Goal: Task Accomplishment & Management: Use online tool/utility

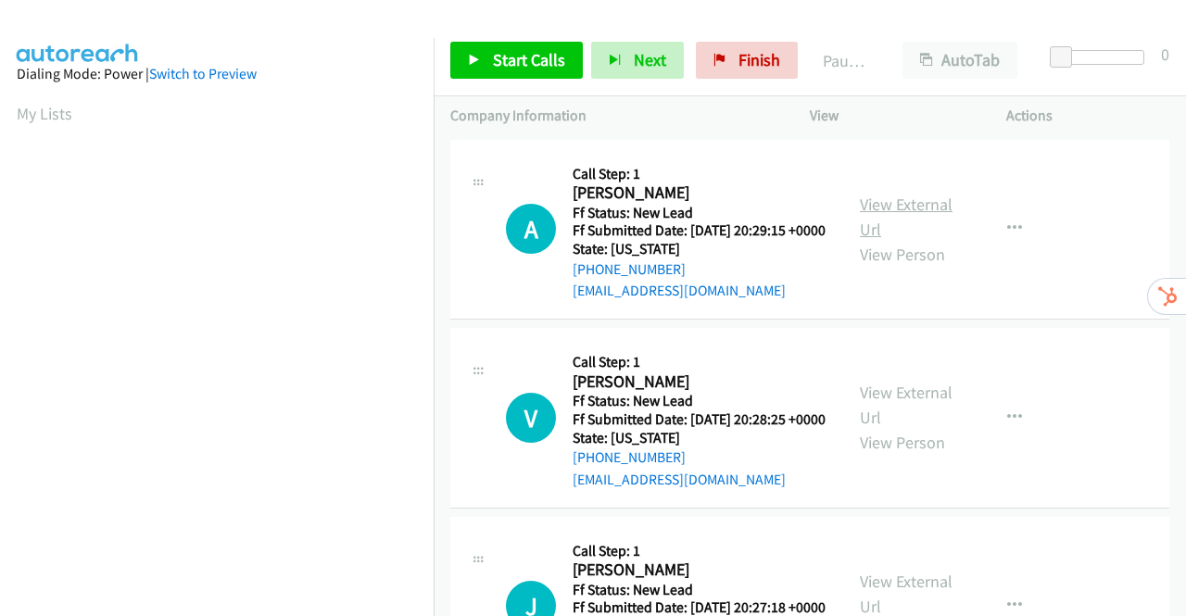
click at [922, 215] on link "View External Url" at bounding box center [906, 217] width 93 height 46
click at [922, 414] on link "View External Url" at bounding box center [906, 405] width 93 height 46
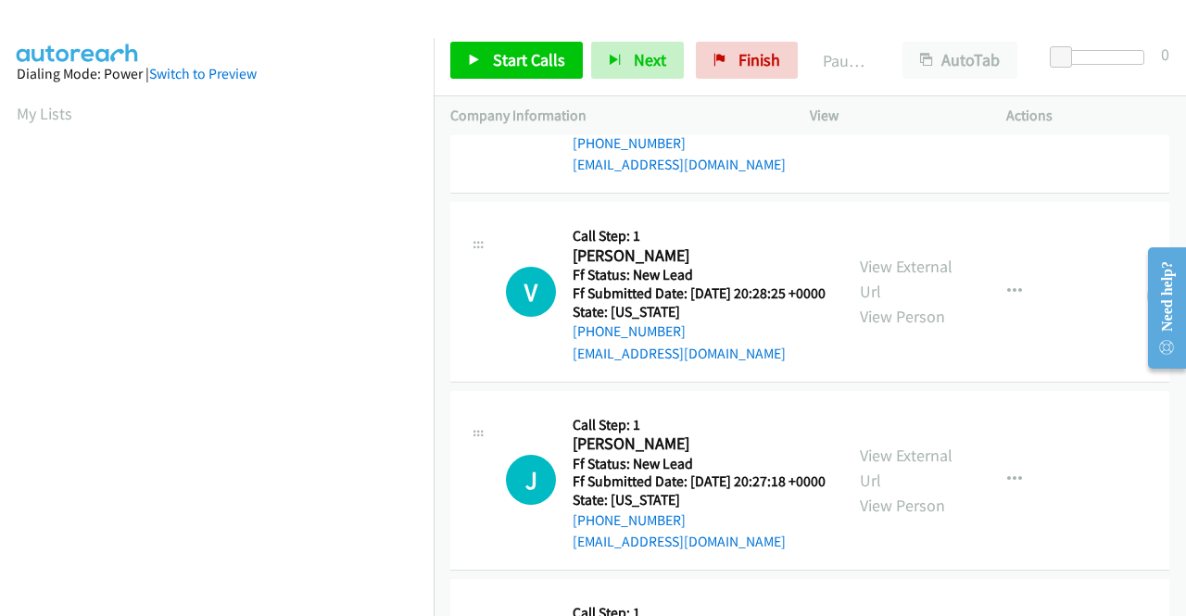
scroll to position [185, 0]
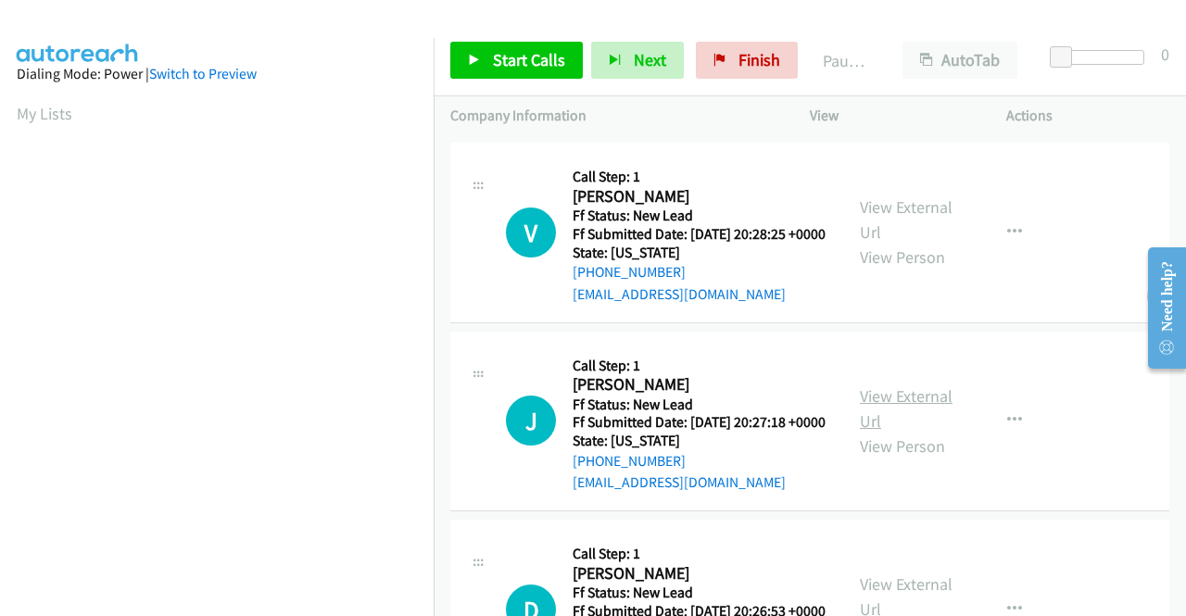
click at [900, 432] on link "View External Url" at bounding box center [906, 408] width 93 height 46
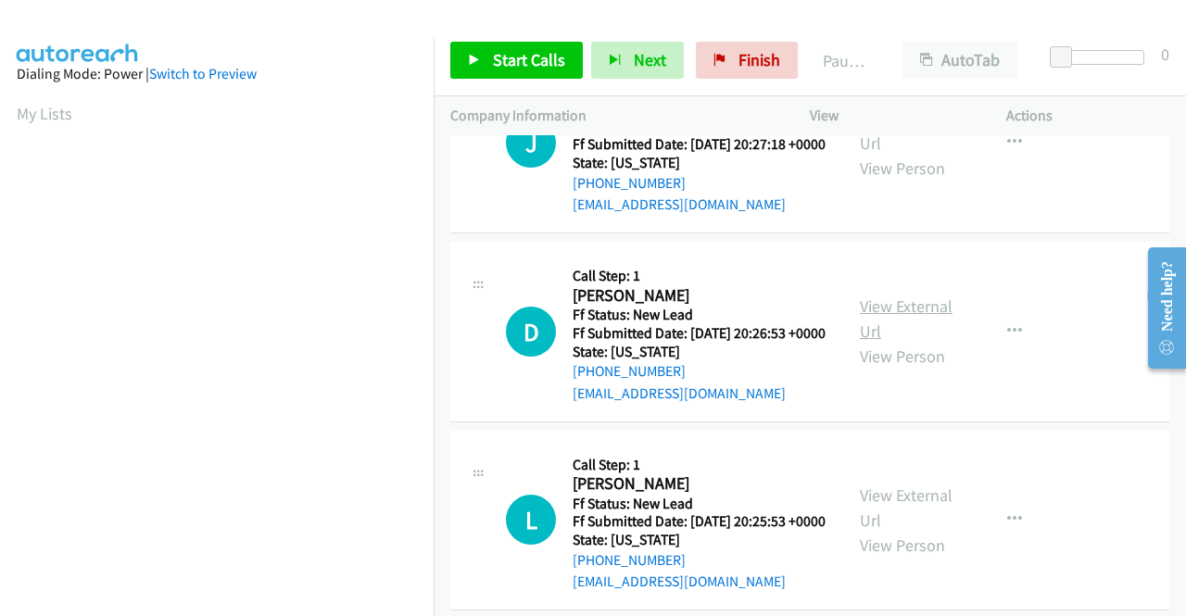
click at [904, 342] on link "View External Url" at bounding box center [906, 318] width 93 height 46
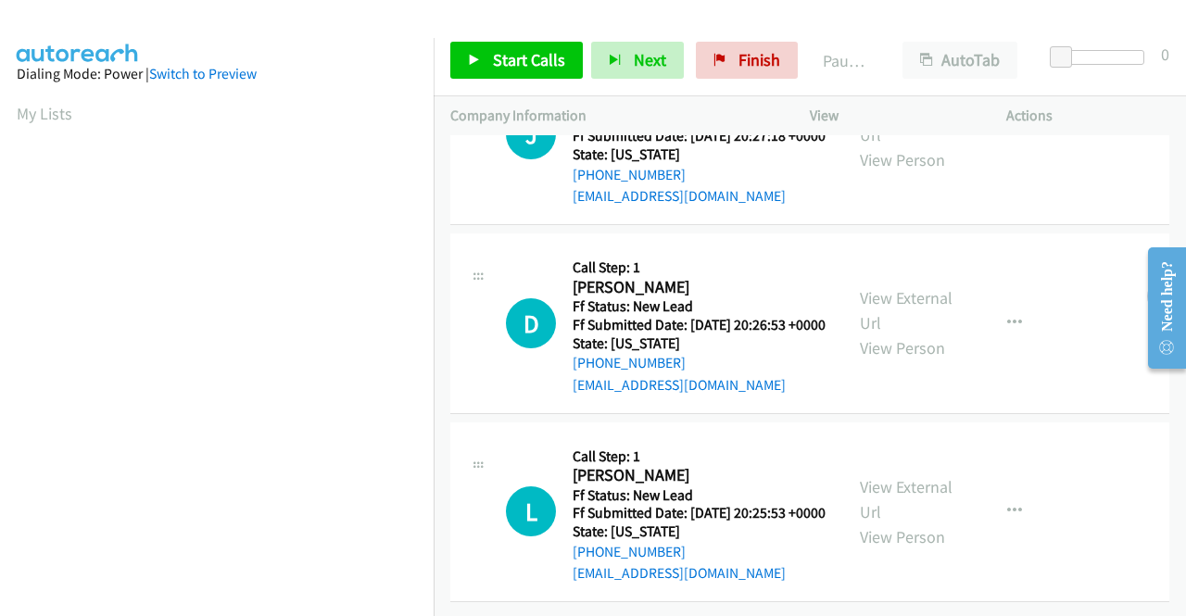
scroll to position [574, 0]
click at [900, 476] on link "View External Url" at bounding box center [906, 499] width 93 height 46
click at [497, 69] on span "Start Calls" at bounding box center [529, 59] width 72 height 21
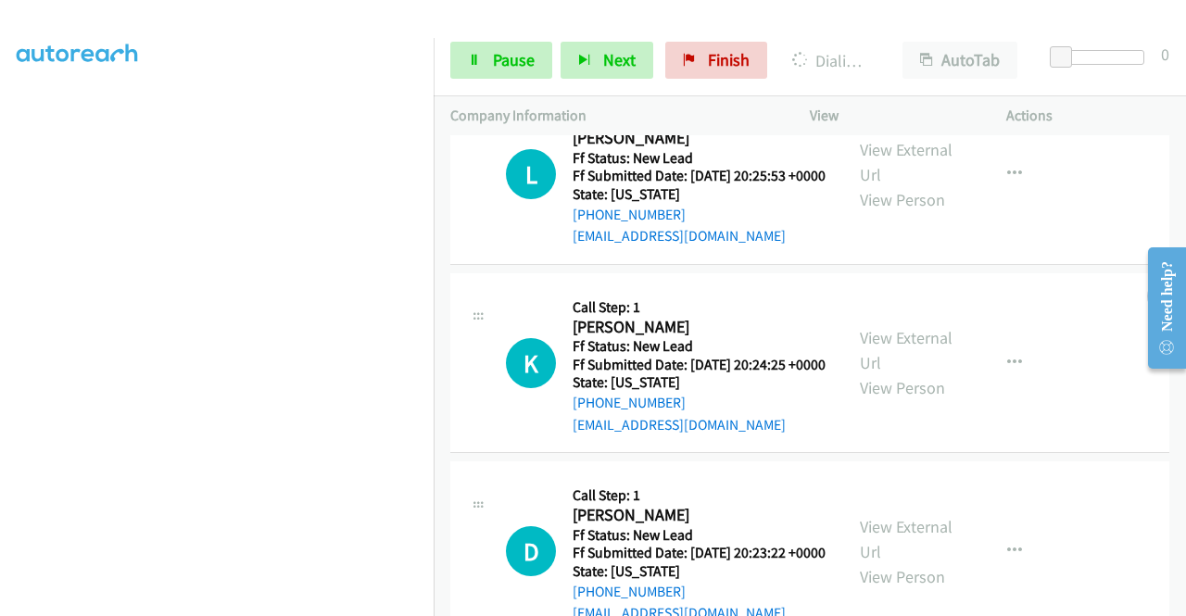
scroll to position [1019, 0]
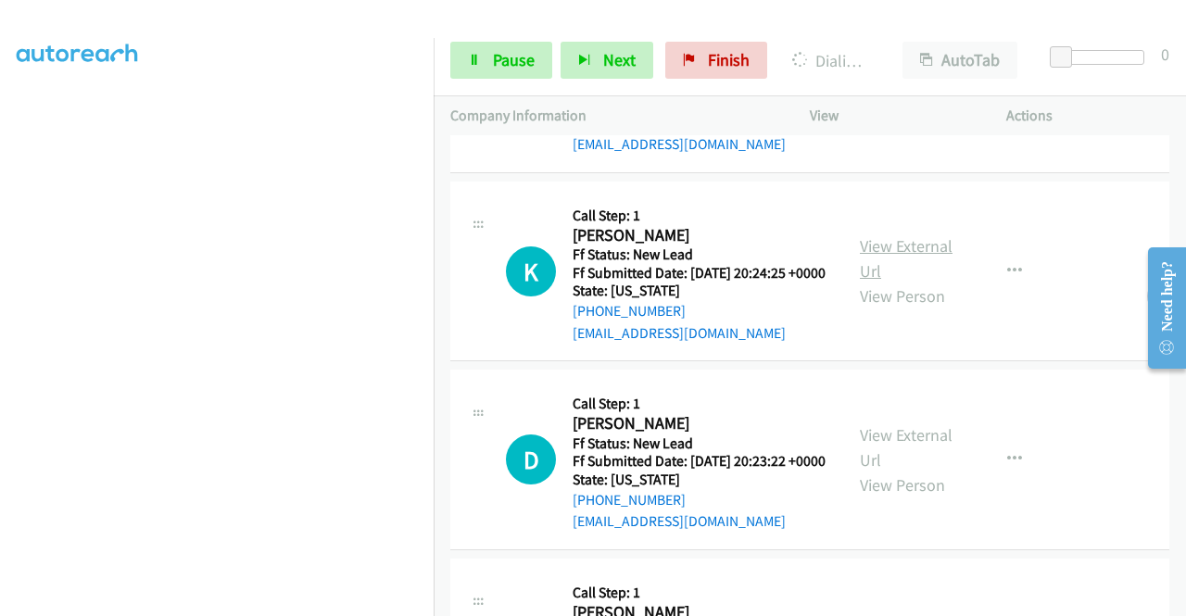
click at [898, 282] on link "View External Url" at bounding box center [906, 258] width 93 height 46
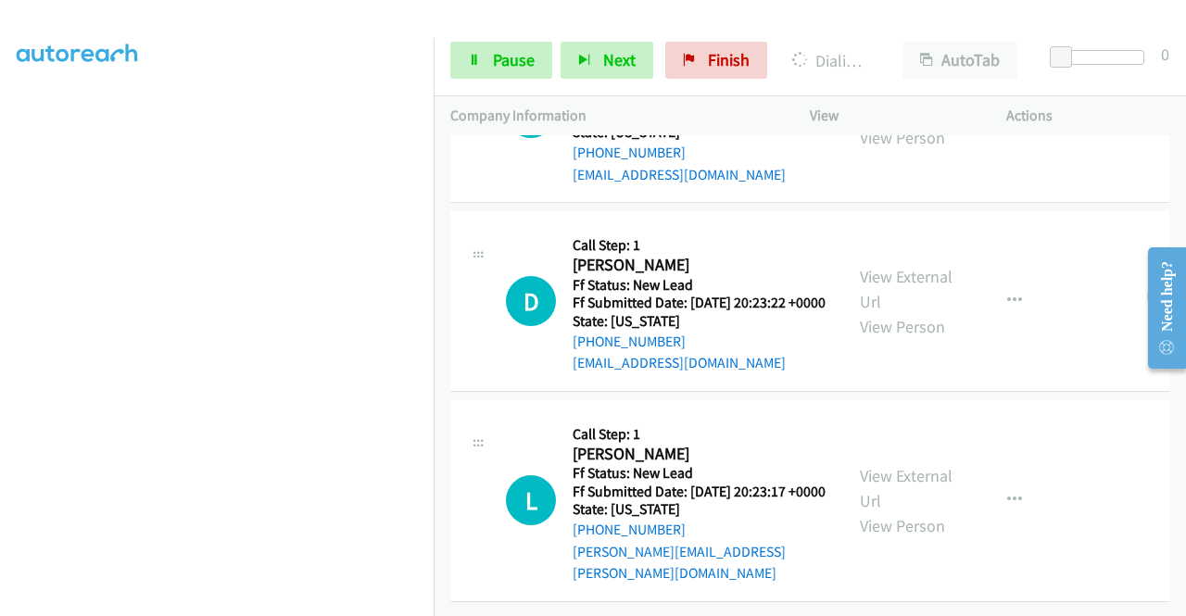
scroll to position [1297, 0]
click at [915, 282] on div "View External Url View Person" at bounding box center [908, 301] width 96 height 75
click at [916, 272] on link "View External Url" at bounding box center [906, 289] width 93 height 46
click at [939, 477] on link "View External Url" at bounding box center [906, 488] width 93 height 46
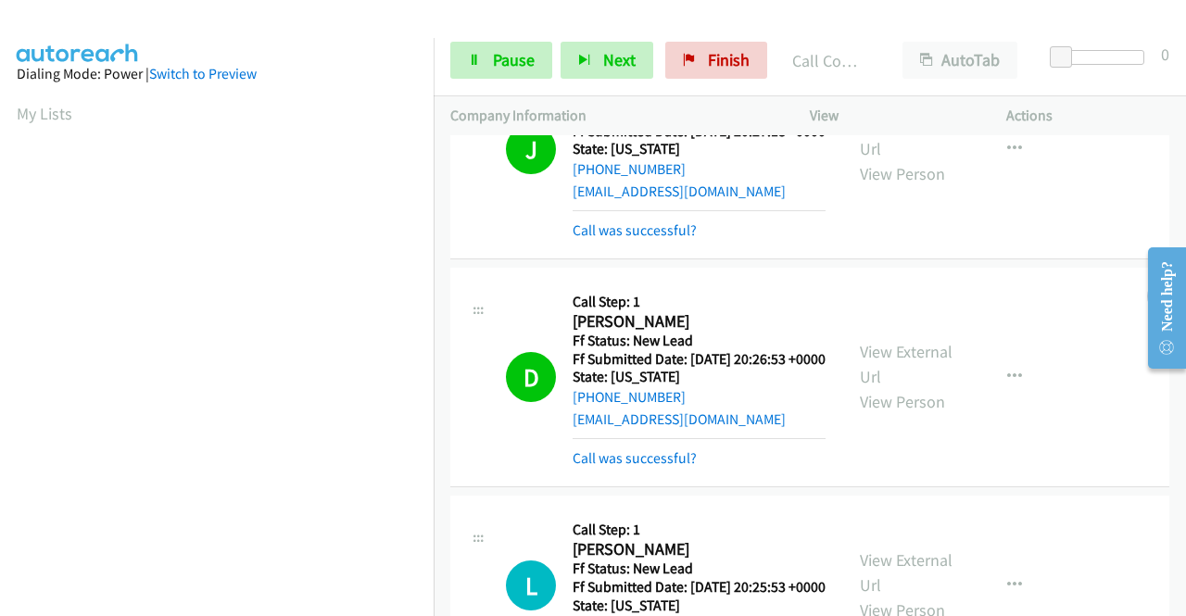
scroll to position [422, 0]
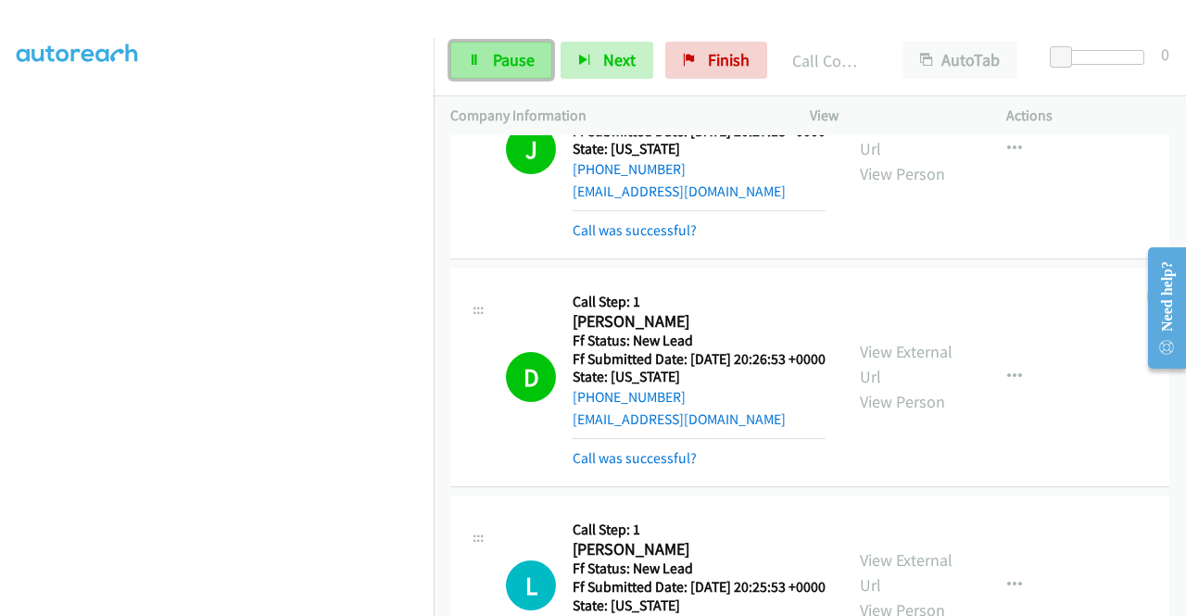
click at [498, 65] on span "Pause" at bounding box center [514, 59] width 42 height 21
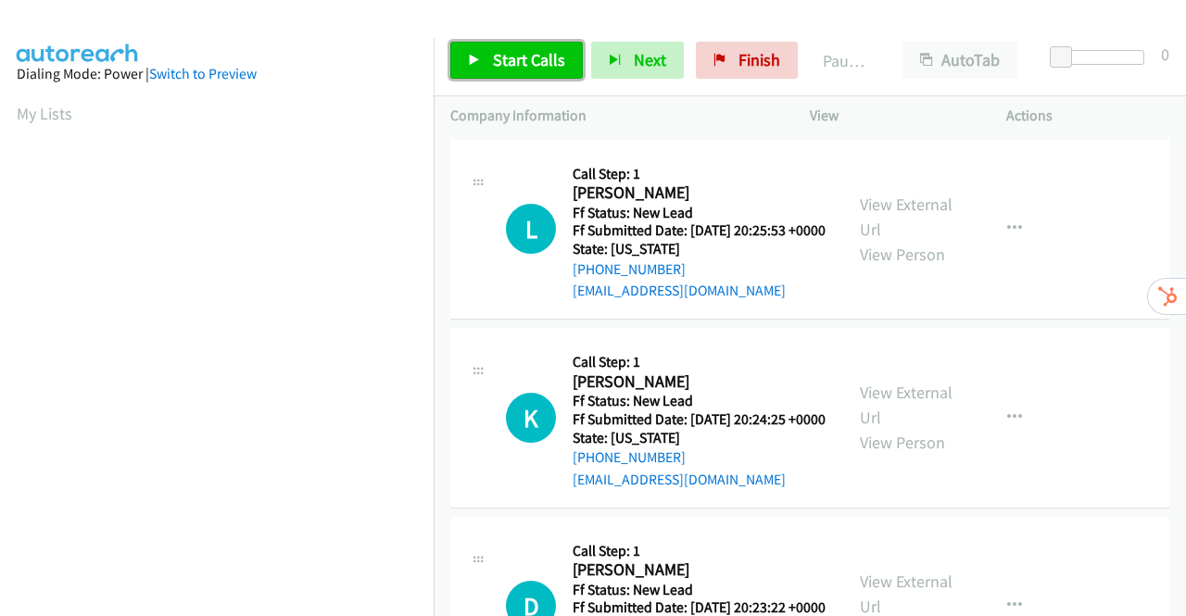
drag, startPoint x: 0, startPoint y: 0, endPoint x: 526, endPoint y: 60, distance: 529.5
click at [526, 60] on span "Start Calls" at bounding box center [529, 59] width 72 height 21
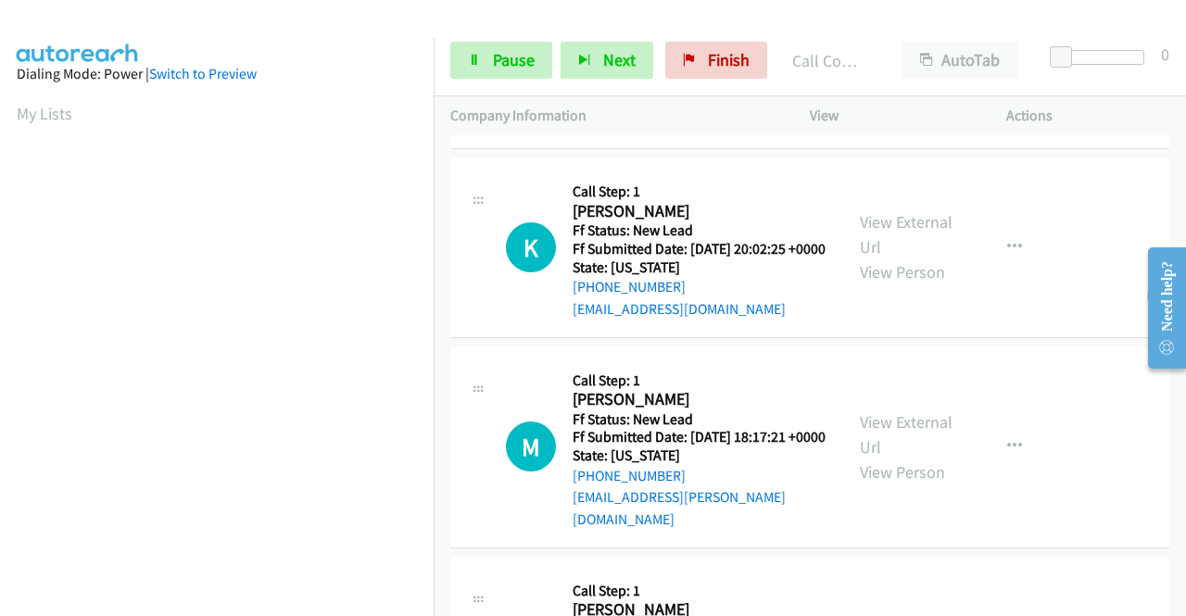
scroll to position [926, 0]
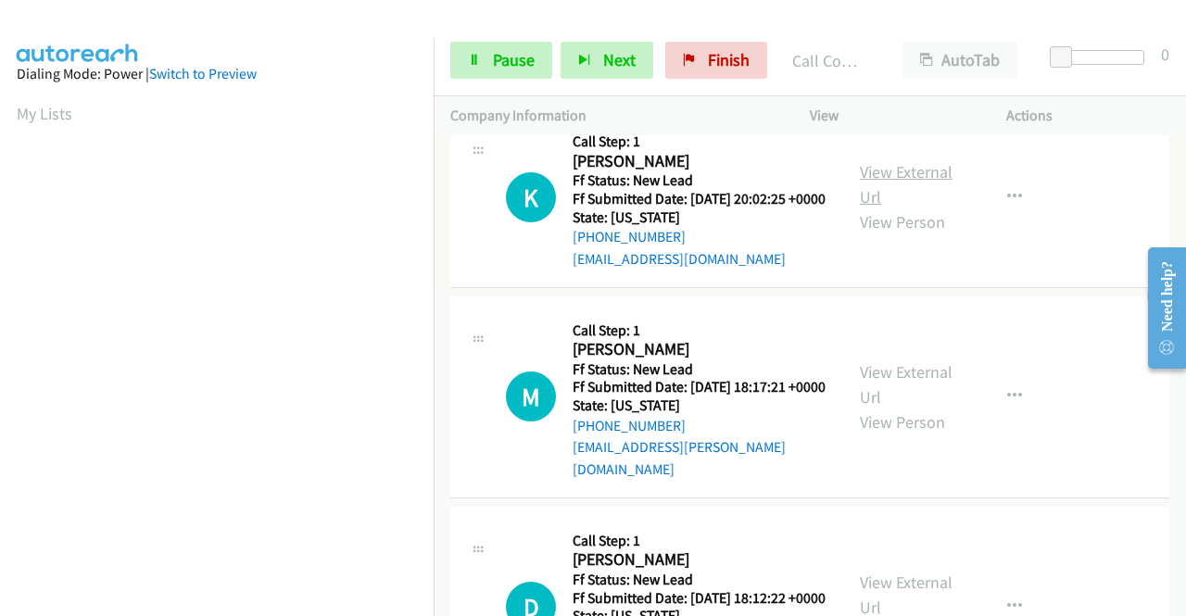
click at [902, 207] on link "View External Url" at bounding box center [906, 184] width 93 height 46
click at [861, 408] on link "View External Url" at bounding box center [906, 384] width 93 height 46
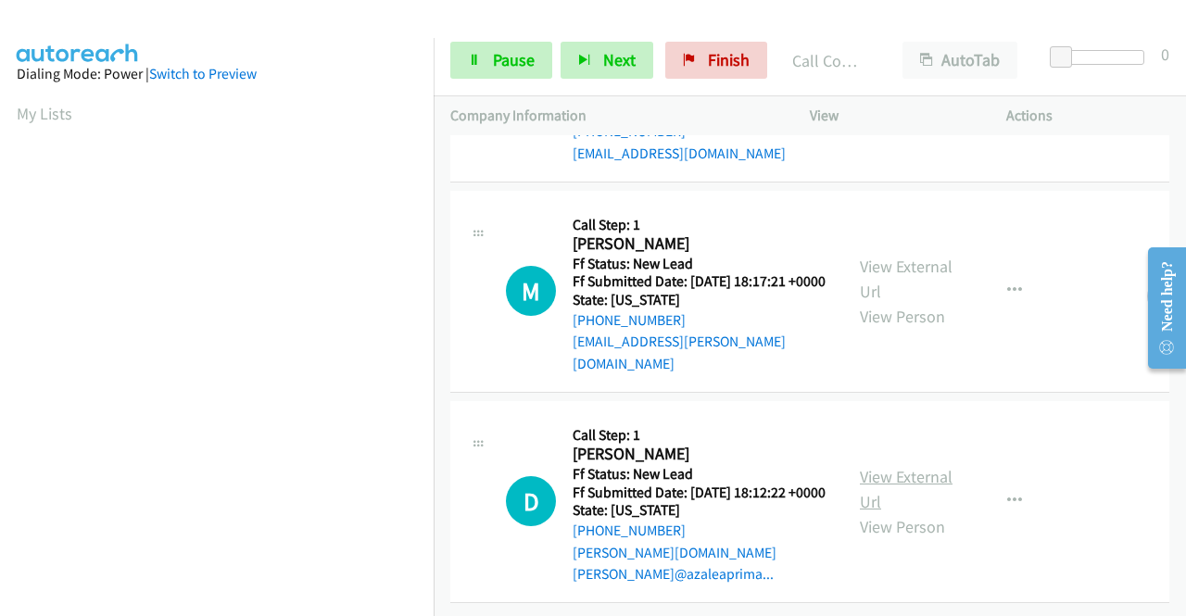
click at [878, 466] on link "View External Url" at bounding box center [906, 489] width 93 height 46
click at [483, 60] on link "Pause" at bounding box center [501, 60] width 102 height 37
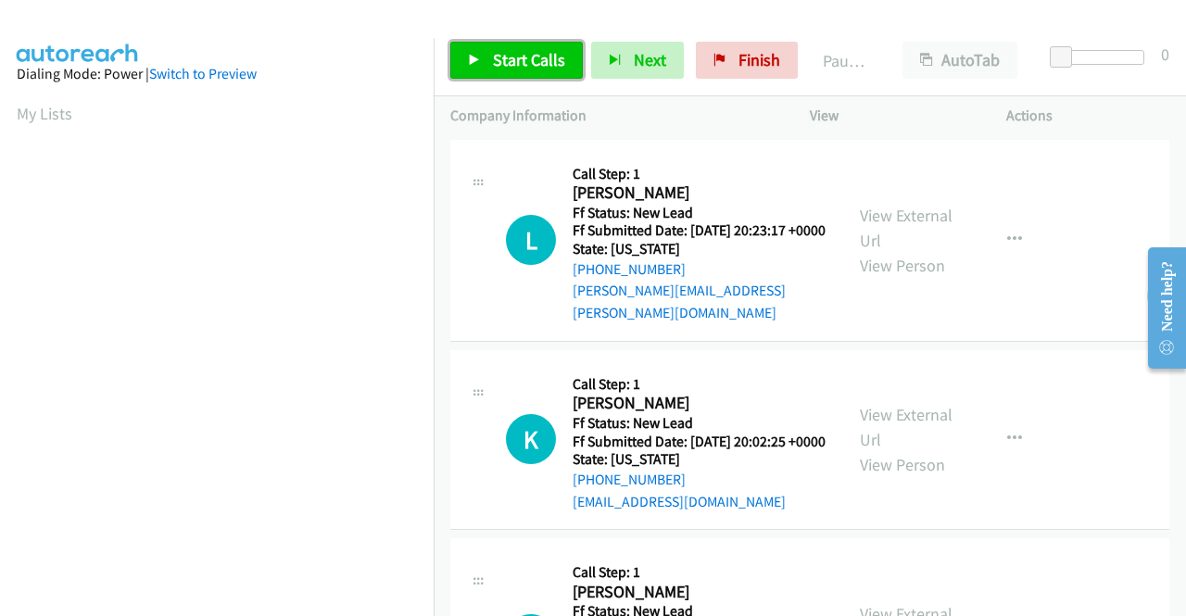
click at [524, 57] on span "Start Calls" at bounding box center [529, 59] width 72 height 21
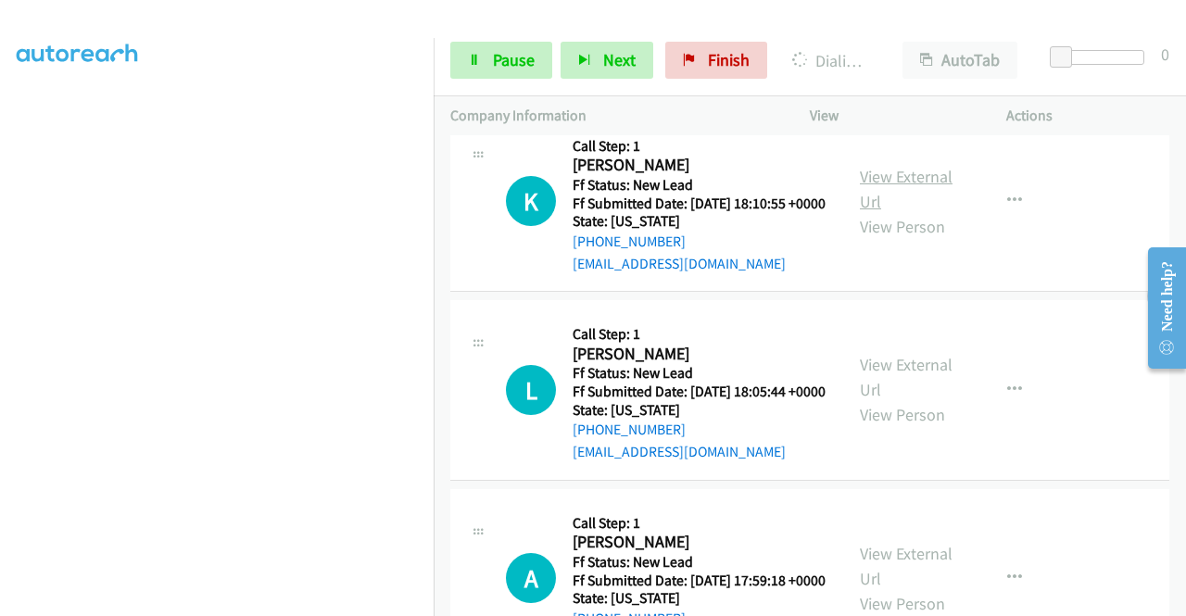
scroll to position [965, 0]
click at [935, 200] on link "View External Url" at bounding box center [906, 190] width 93 height 46
click at [893, 400] on link "View External Url" at bounding box center [906, 378] width 93 height 46
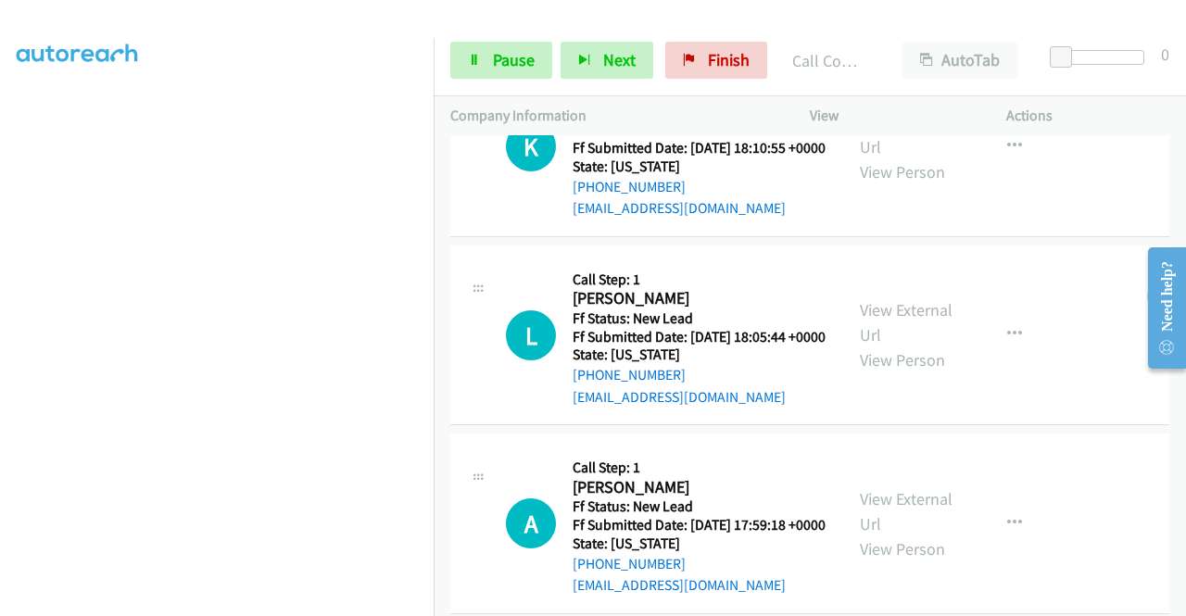
scroll to position [1104, 0]
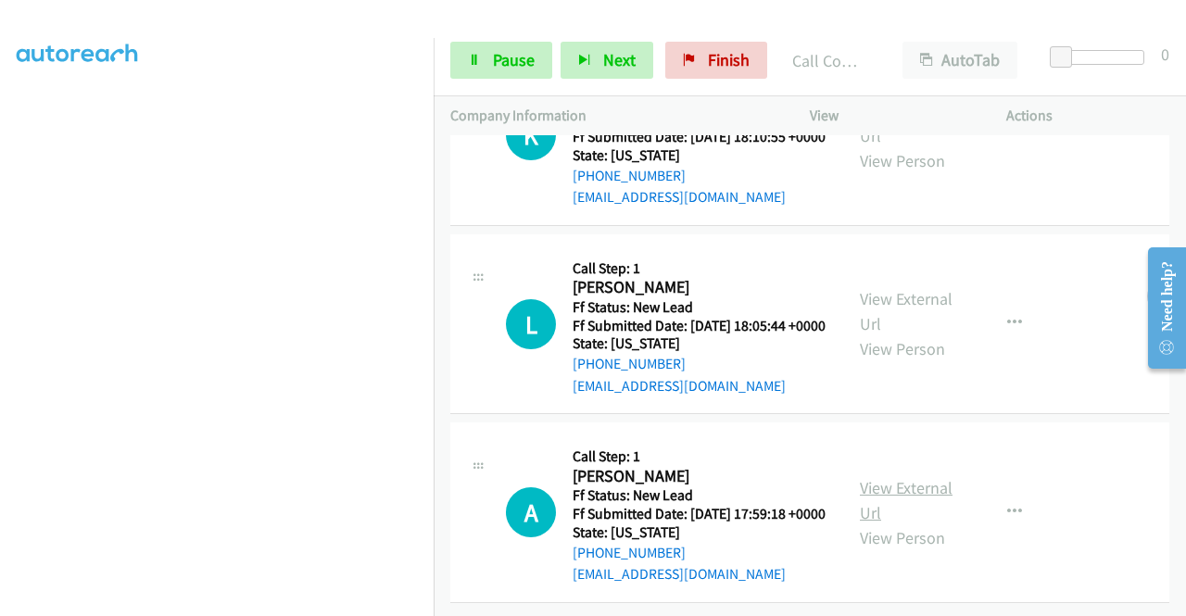
click at [908, 477] on link "View External Url" at bounding box center [906, 500] width 93 height 46
click at [513, 47] on link "Pause" at bounding box center [501, 60] width 102 height 37
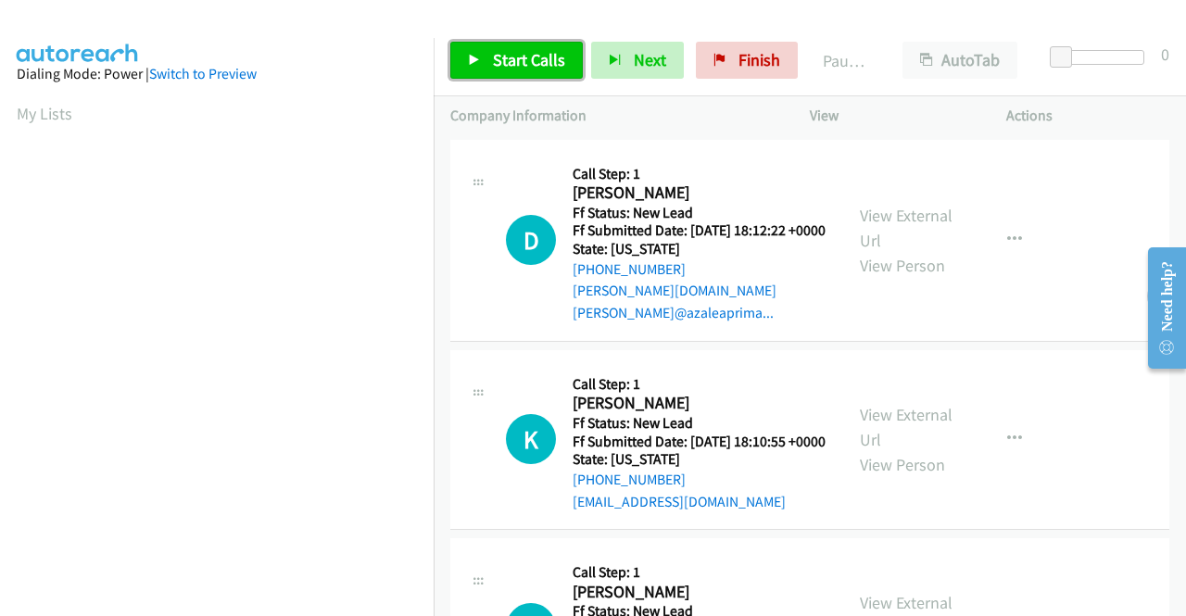
click at [521, 66] on span "Start Calls" at bounding box center [529, 59] width 72 height 21
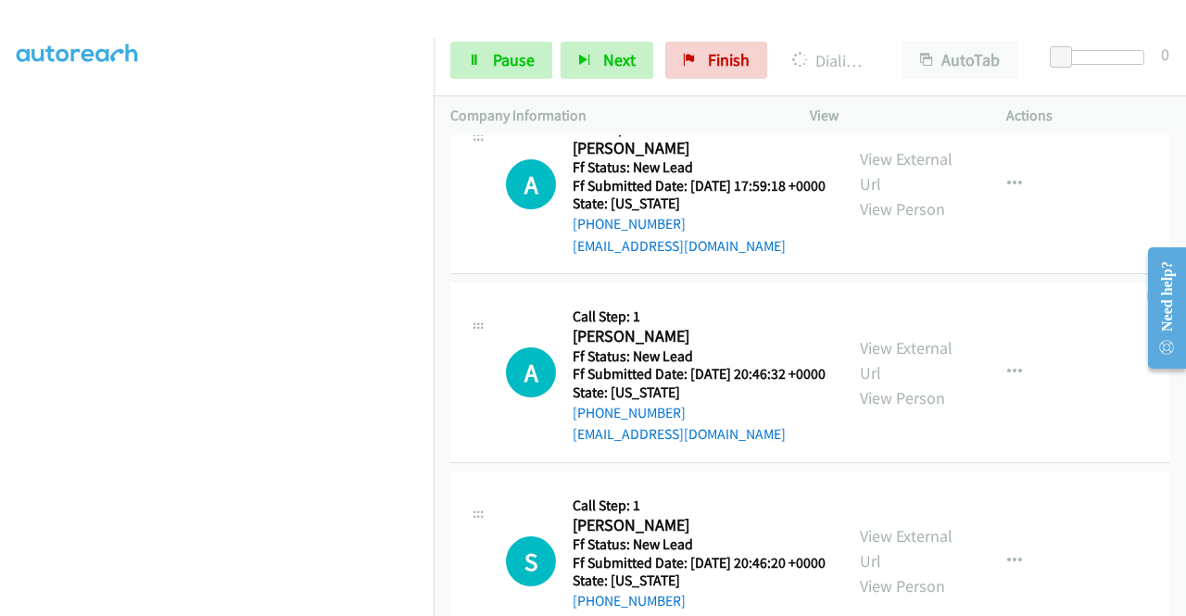
scroll to position [741, 0]
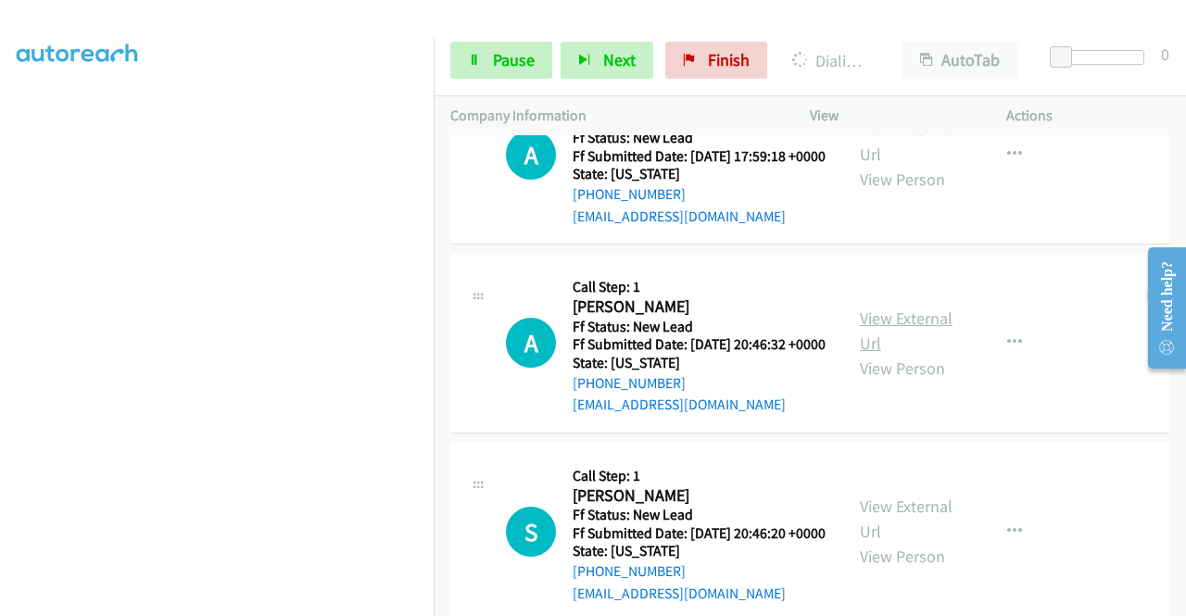
click at [932, 354] on link "View External Url" at bounding box center [906, 331] width 93 height 46
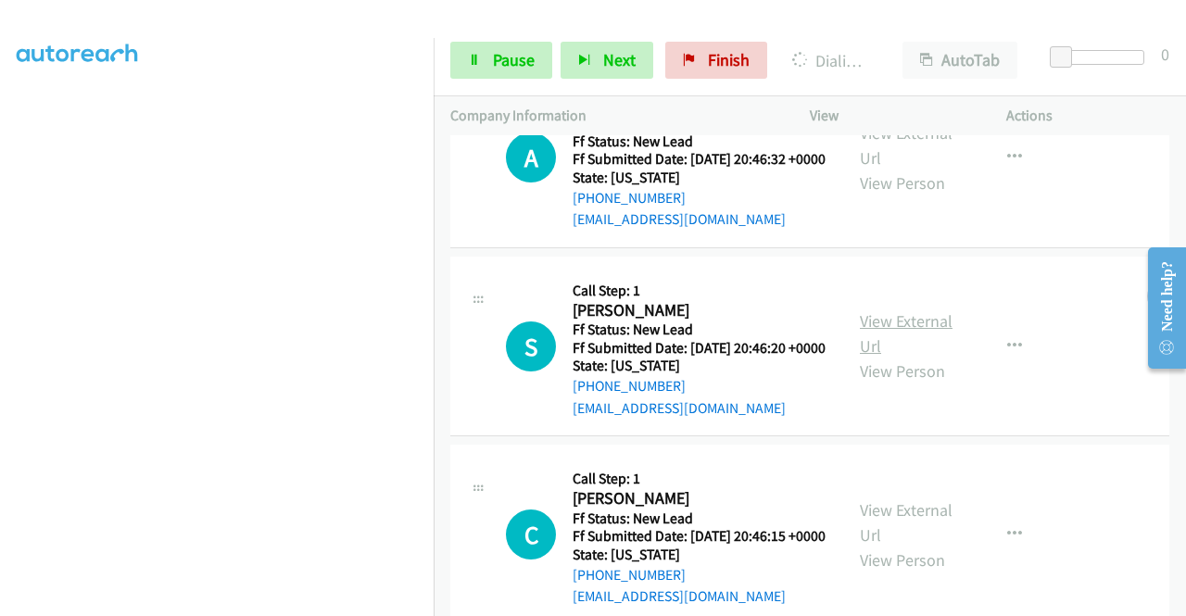
click at [883, 357] on link "View External Url" at bounding box center [906, 333] width 93 height 46
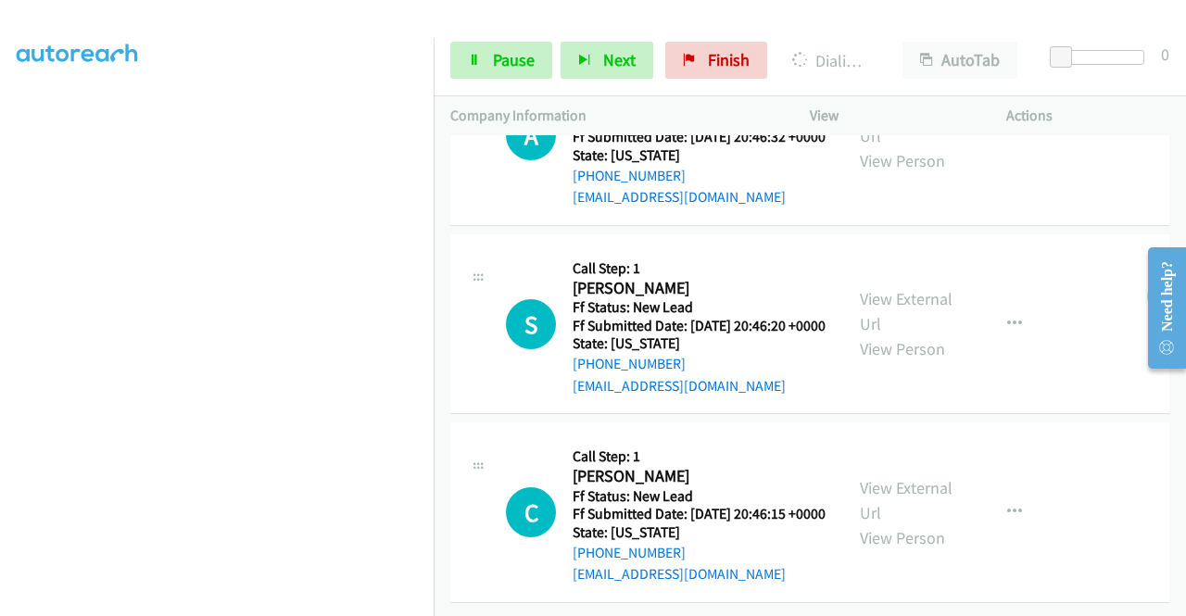
scroll to position [1065, 0]
click at [895, 477] on link "View External Url" at bounding box center [906, 500] width 93 height 46
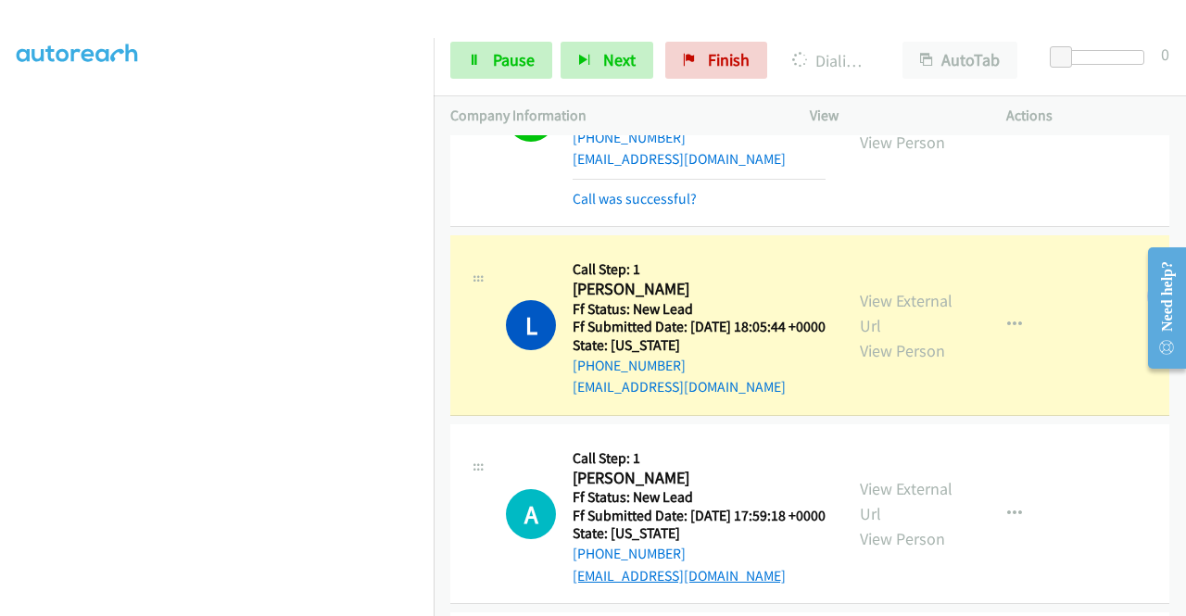
scroll to position [509, 0]
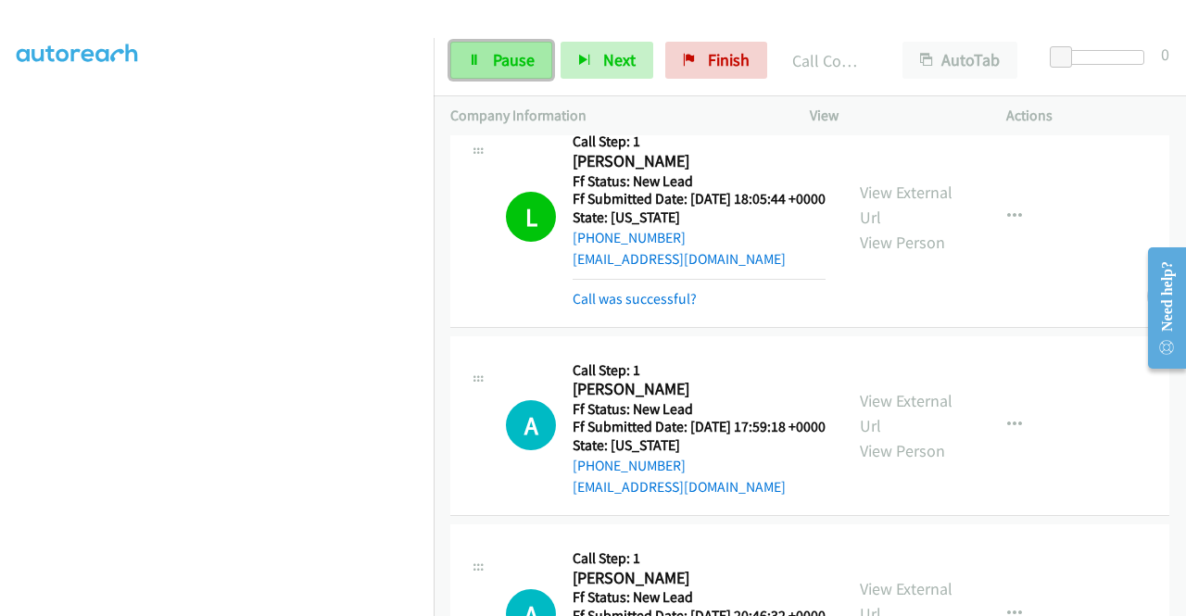
click at [477, 51] on link "Pause" at bounding box center [501, 60] width 102 height 37
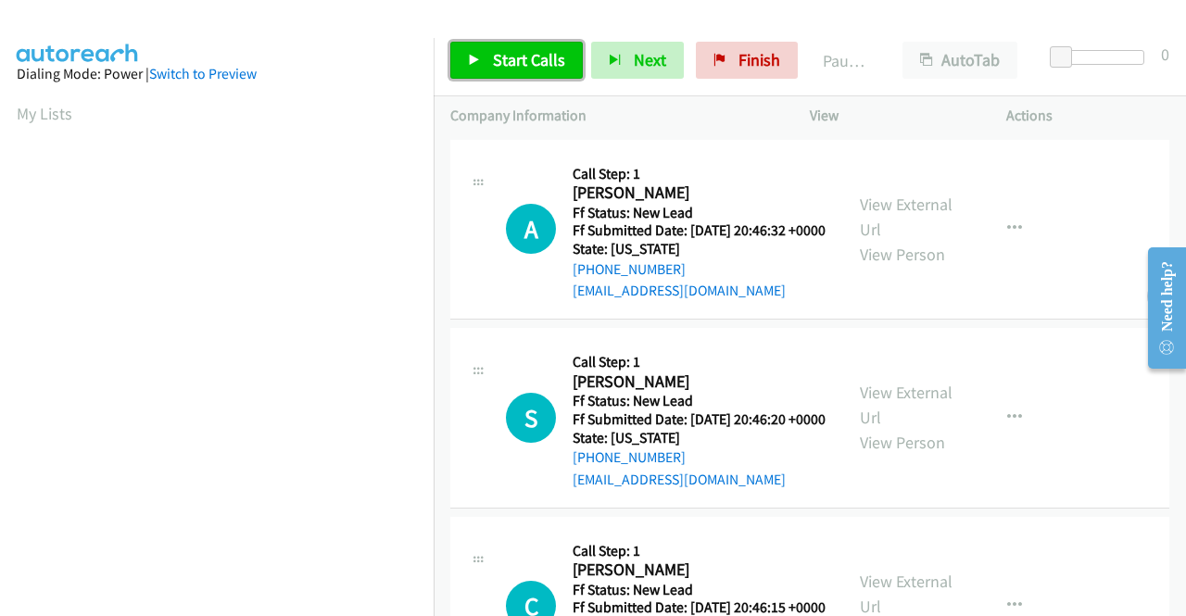
click at [508, 64] on span "Start Calls" at bounding box center [529, 59] width 72 height 21
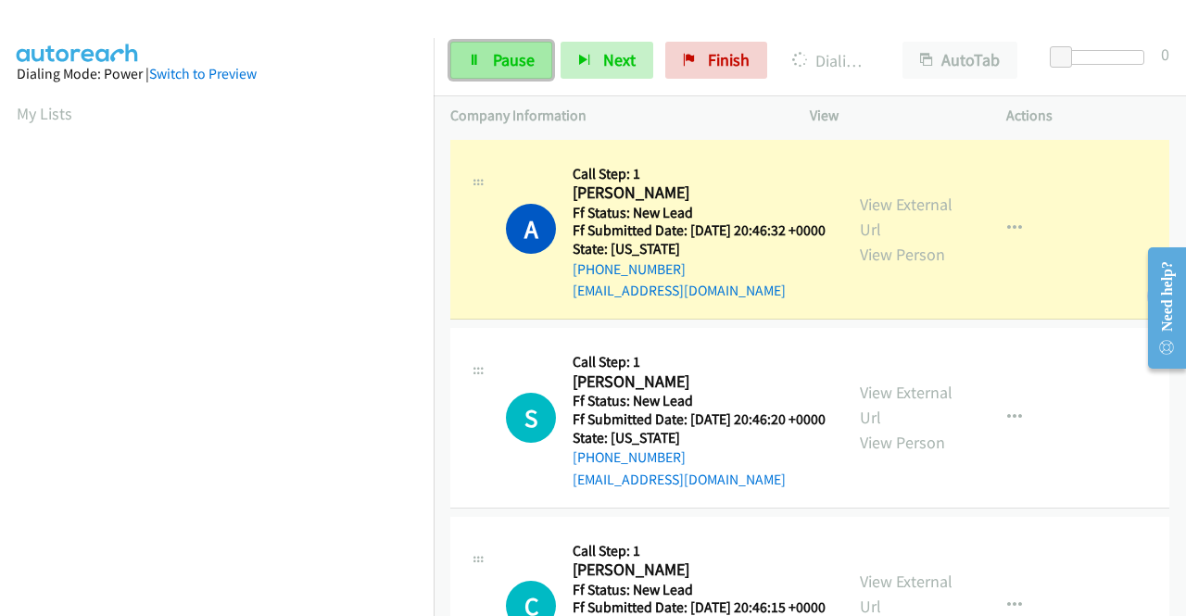
click at [502, 62] on span "Pause" at bounding box center [514, 59] width 42 height 21
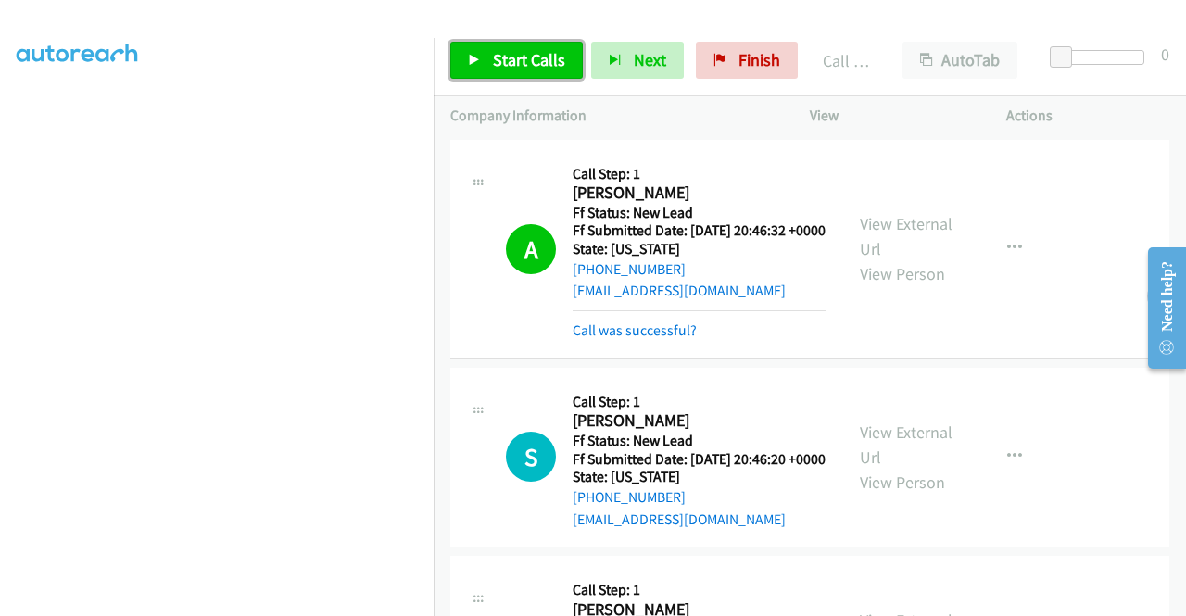
click at [496, 53] on span "Start Calls" at bounding box center [529, 59] width 72 height 21
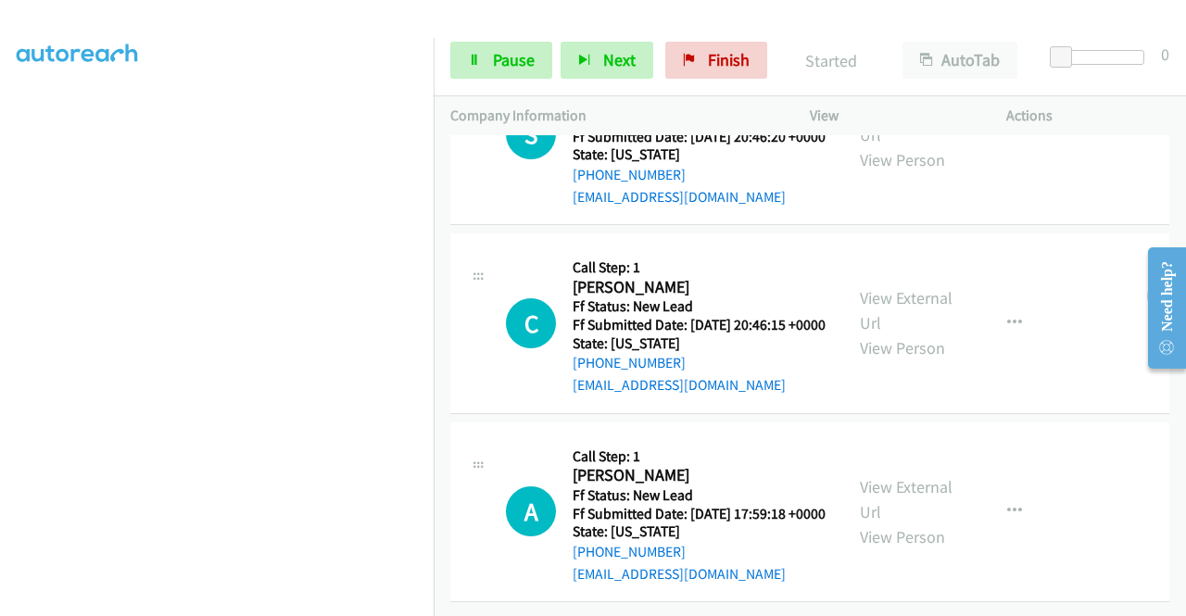
scroll to position [408, 0]
click at [900, 476] on link "View External Url" at bounding box center [906, 499] width 93 height 46
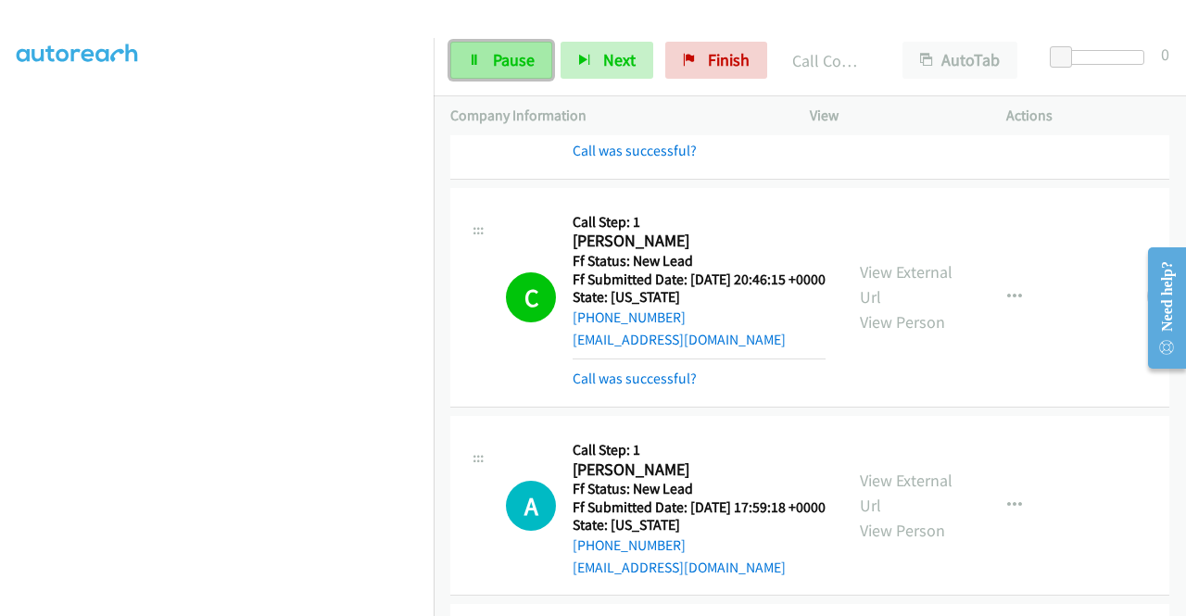
click at [510, 56] on span "Pause" at bounding box center [514, 59] width 42 height 21
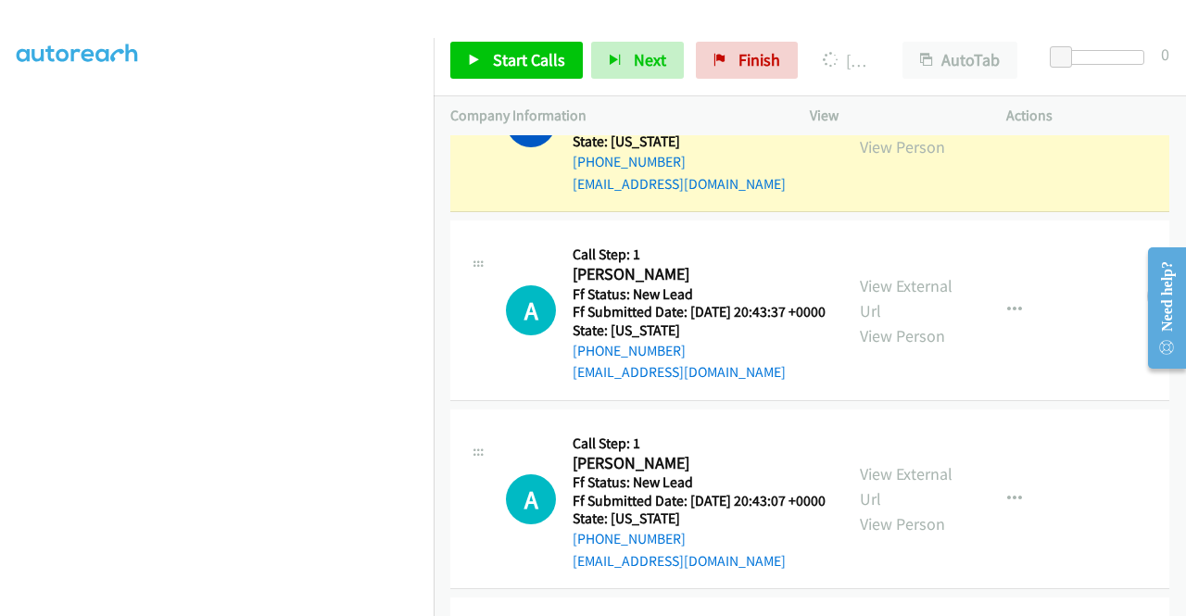
scroll to position [963, 0]
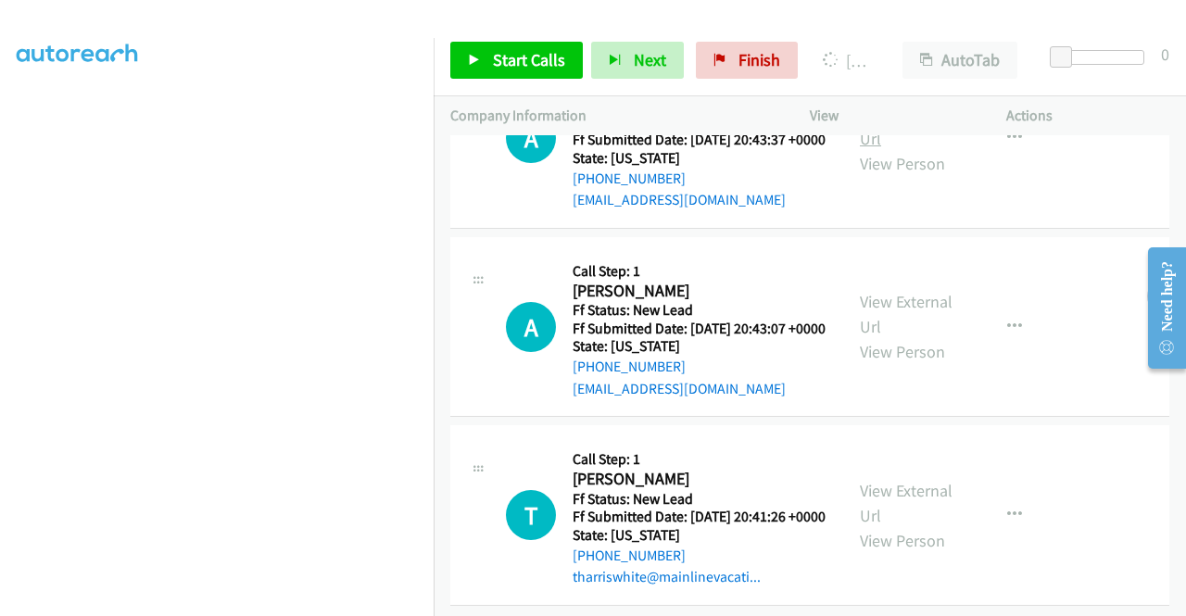
click at [921, 149] on link "View External Url" at bounding box center [906, 126] width 93 height 46
click at [897, 337] on link "View External Url" at bounding box center [906, 314] width 93 height 46
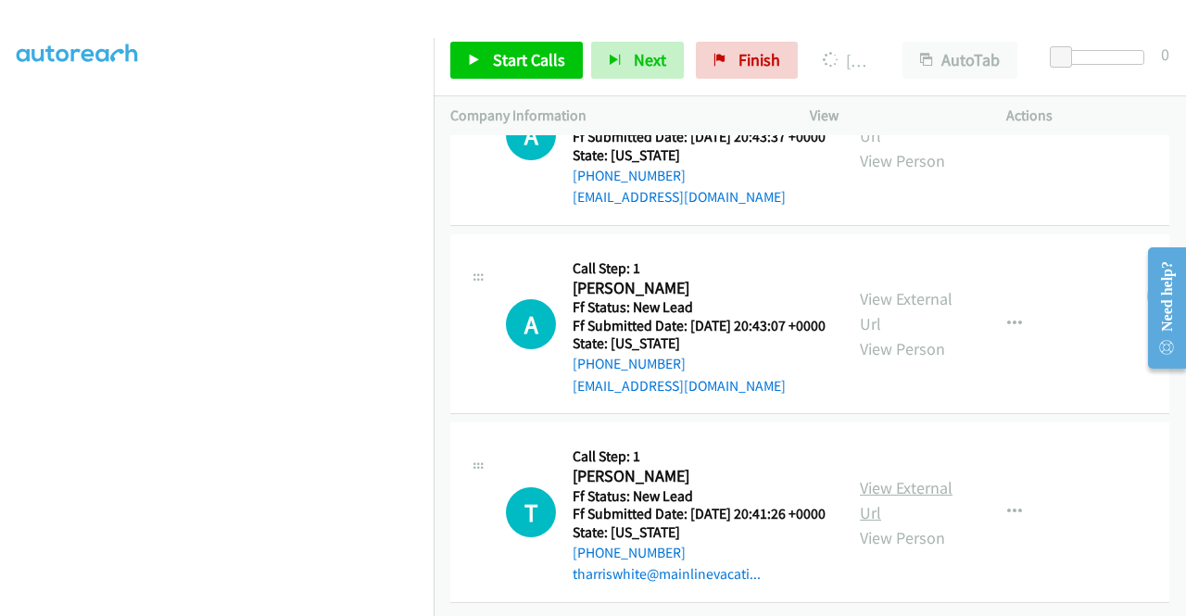
click at [895, 477] on link "View External Url" at bounding box center [906, 500] width 93 height 46
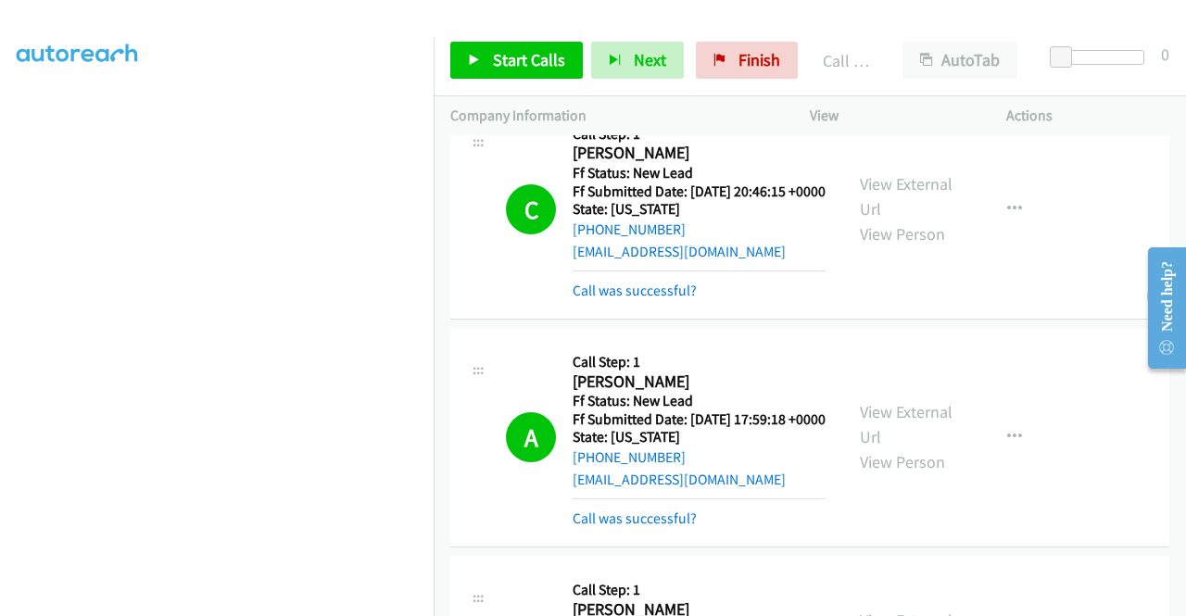
scroll to position [773, 0]
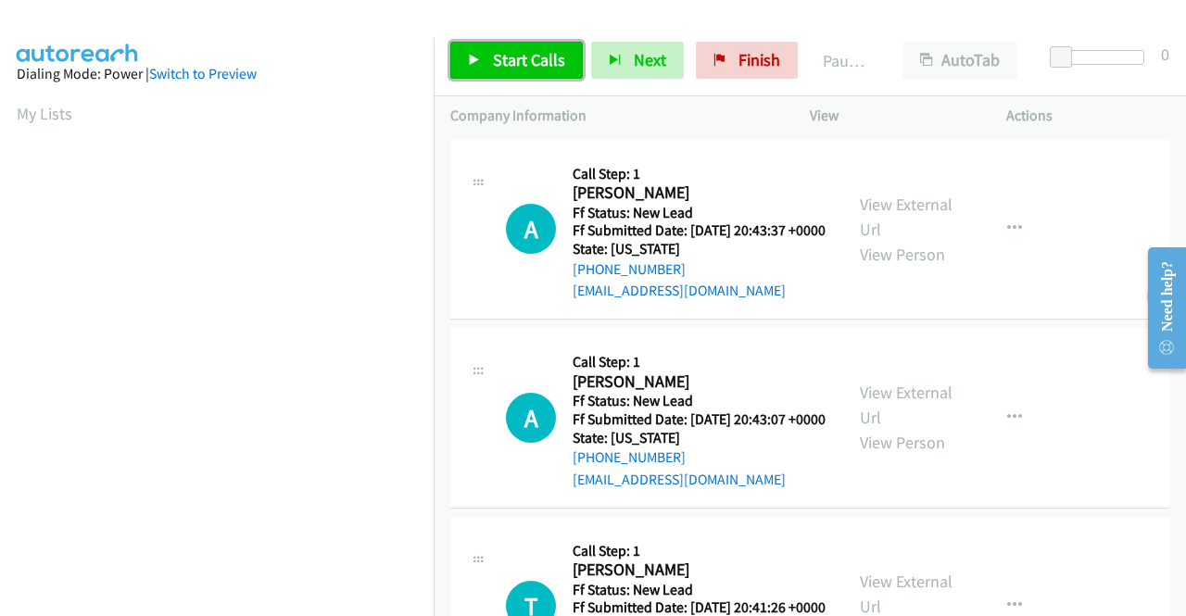
click at [500, 54] on span "Start Calls" at bounding box center [529, 59] width 72 height 21
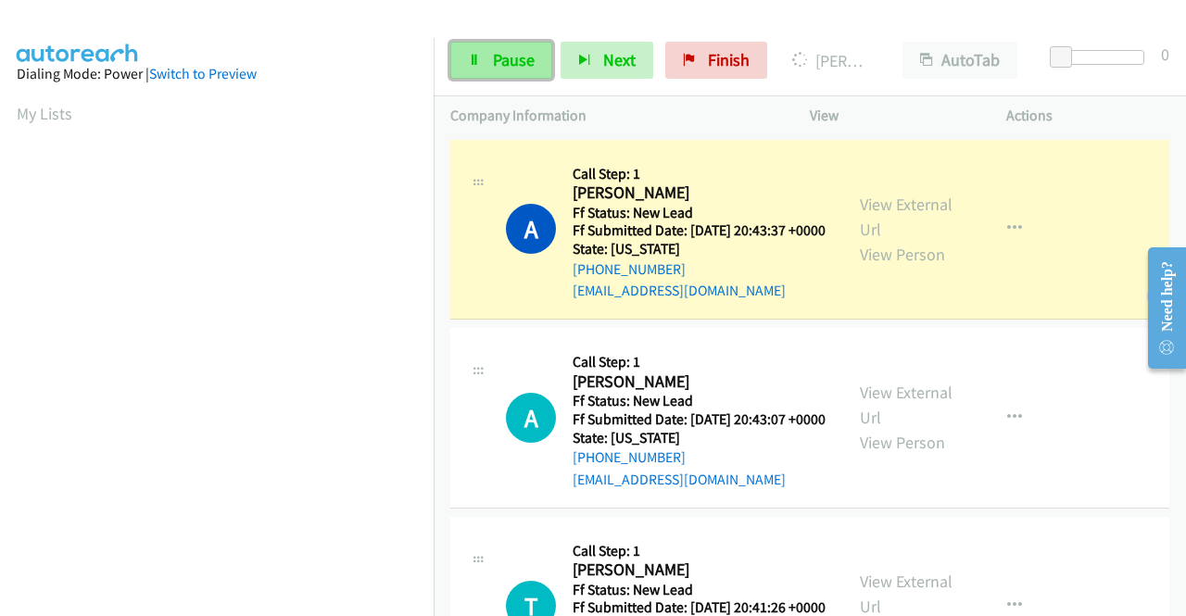
click at [483, 69] on link "Pause" at bounding box center [501, 60] width 102 height 37
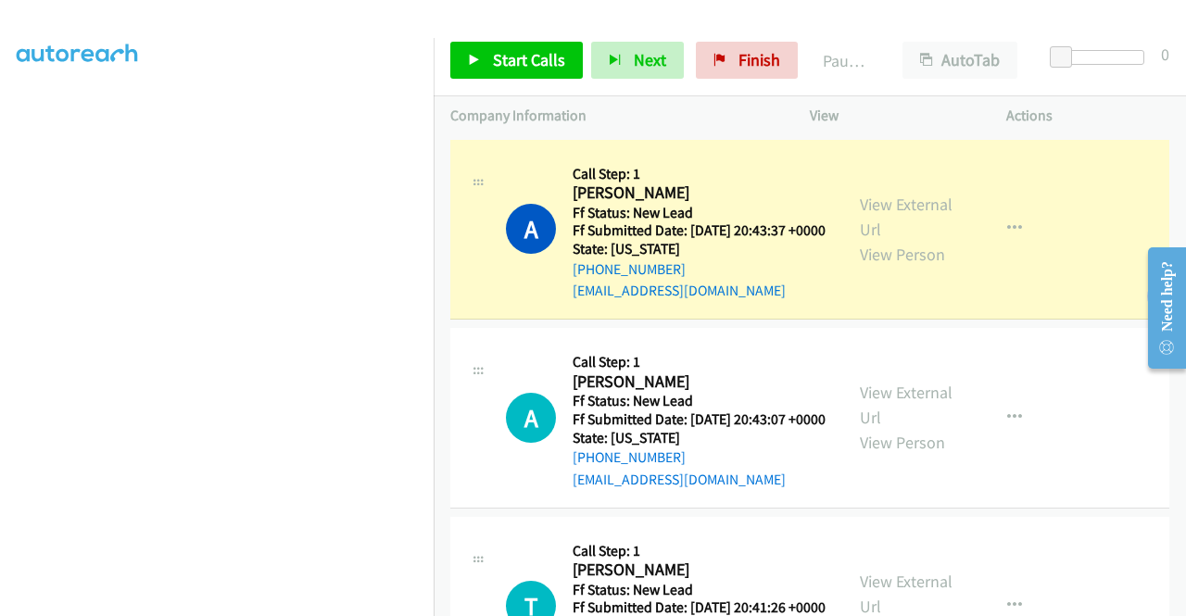
scroll to position [422, 0]
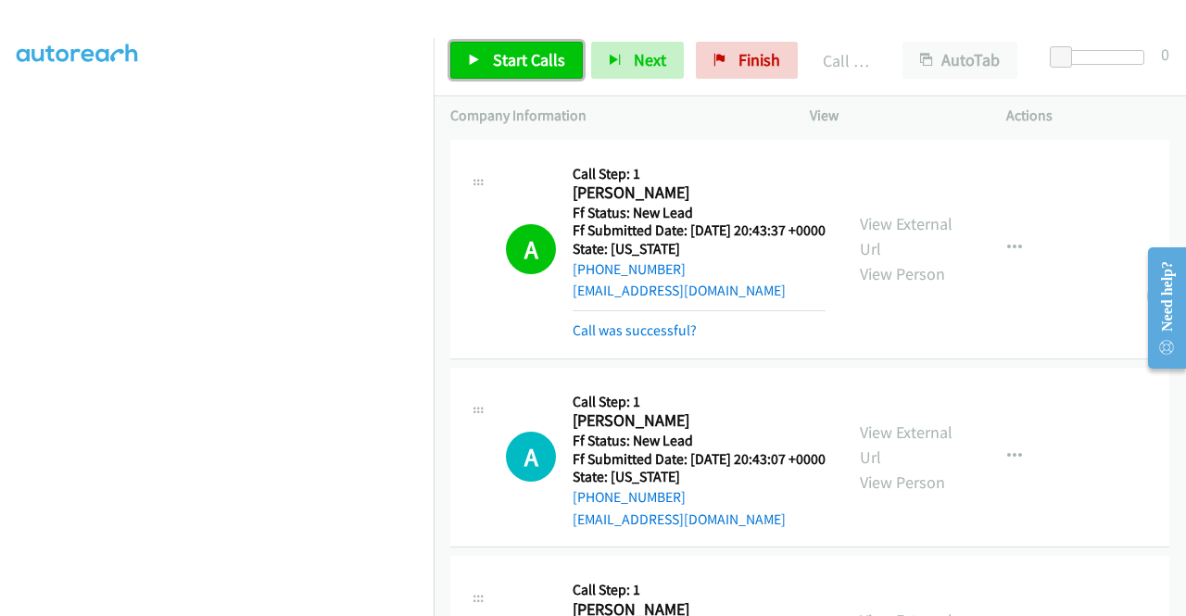
click at [535, 53] on span "Start Calls" at bounding box center [529, 59] width 72 height 21
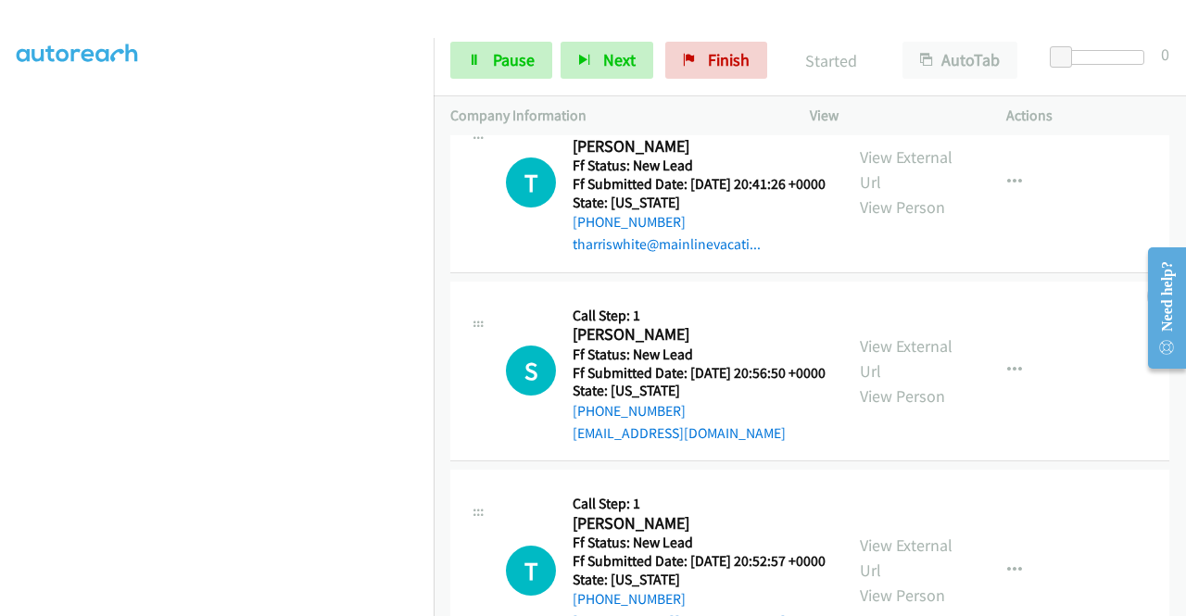
scroll to position [648, 0]
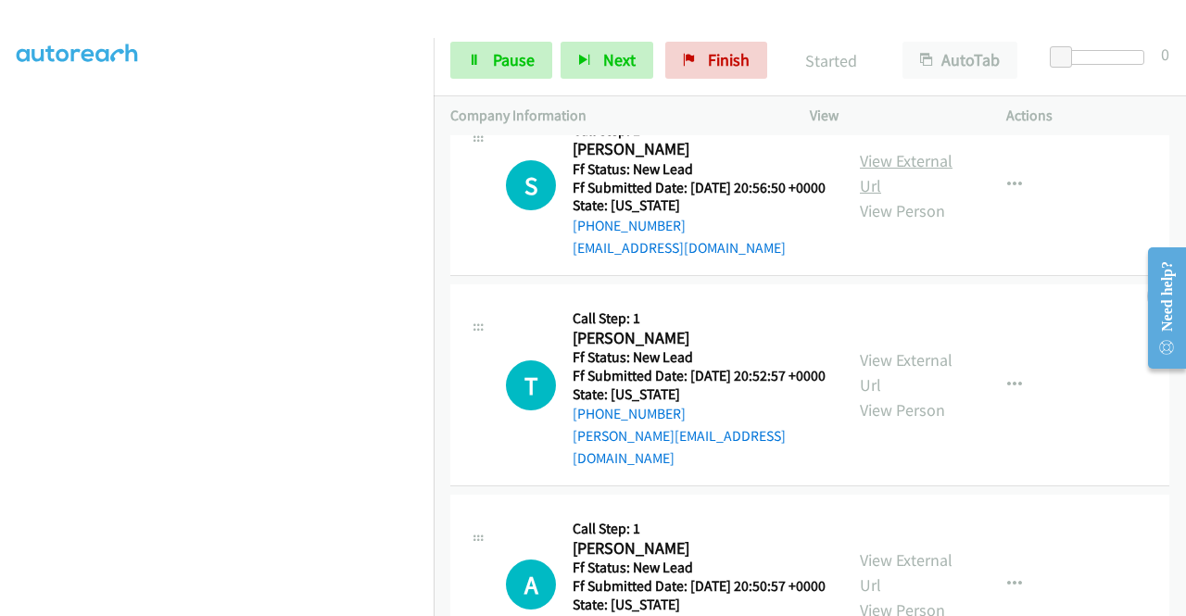
click at [923, 196] on link "View External Url" at bounding box center [906, 173] width 93 height 46
click at [873, 395] on link "View External Url" at bounding box center [906, 372] width 93 height 46
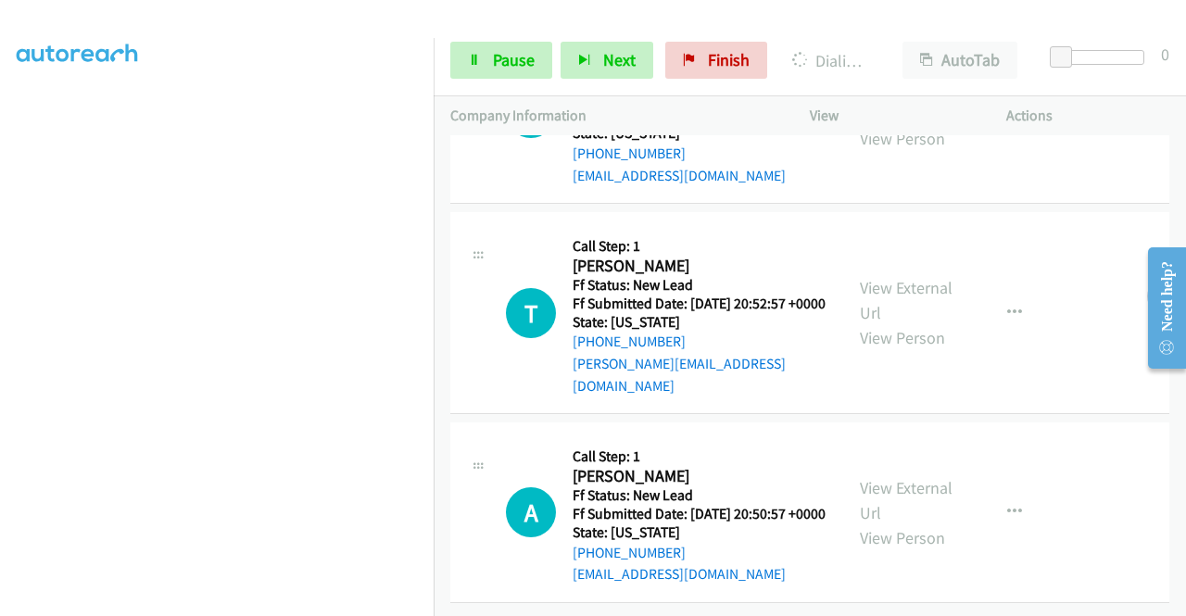
scroll to position [820, 0]
click at [871, 477] on link "View External Url" at bounding box center [906, 500] width 93 height 46
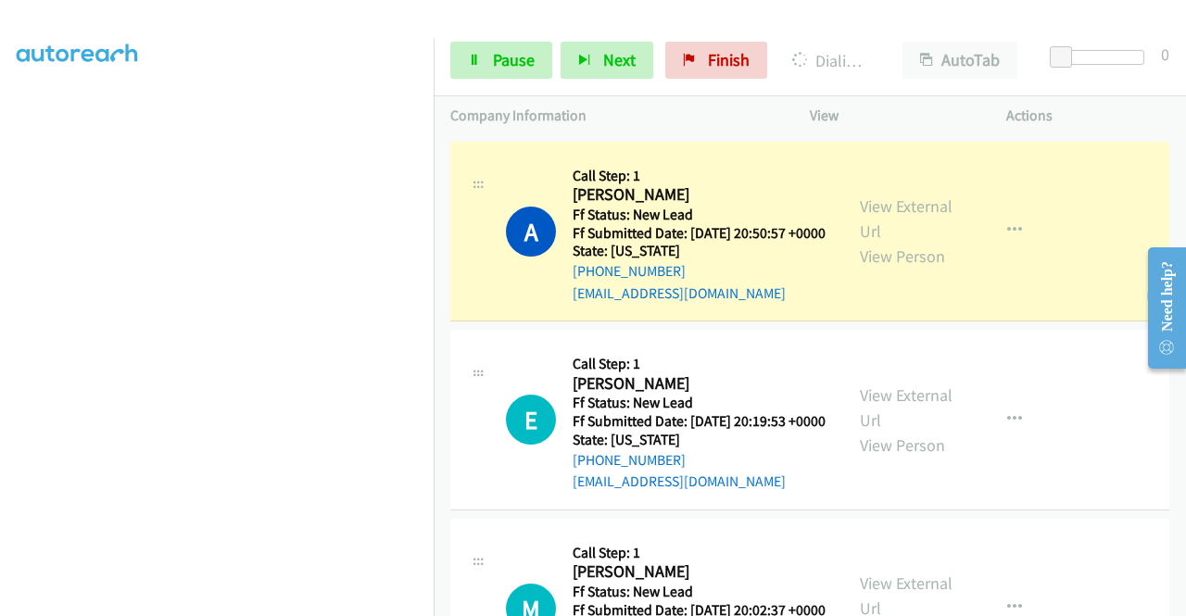
scroll to position [1283, 0]
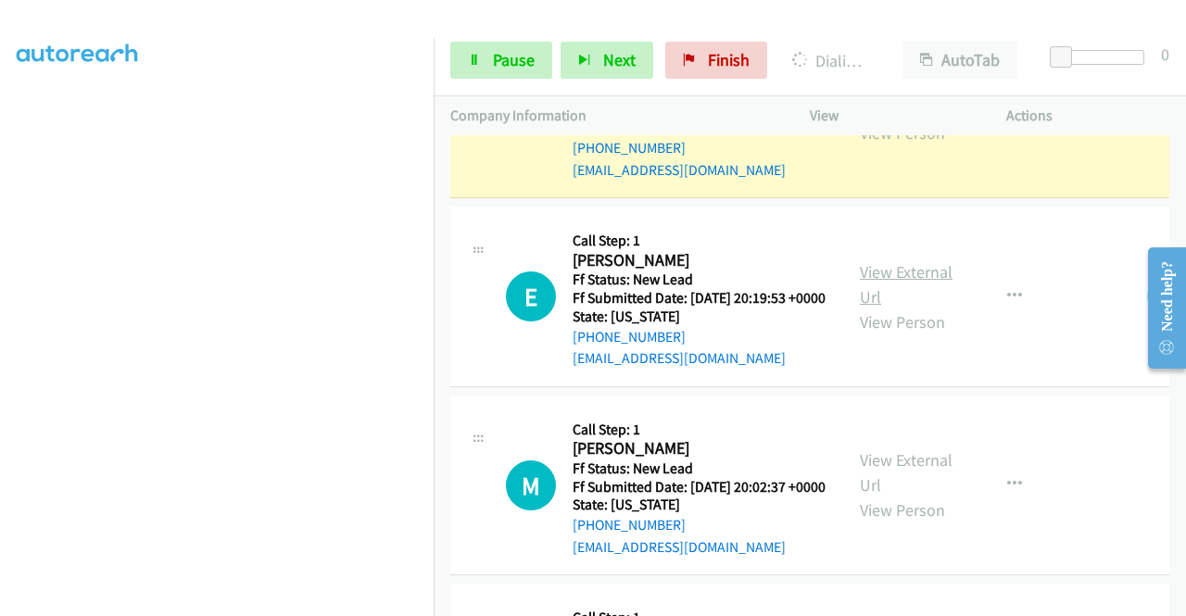
click at [875, 308] on link "View External Url" at bounding box center [906, 284] width 93 height 46
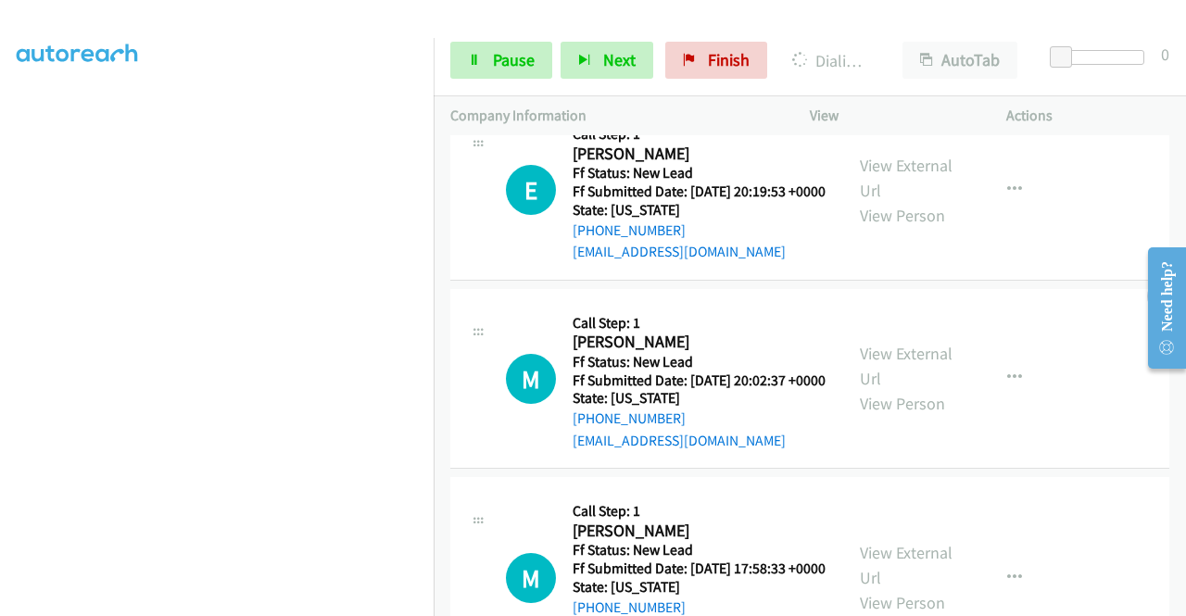
scroll to position [1468, 0]
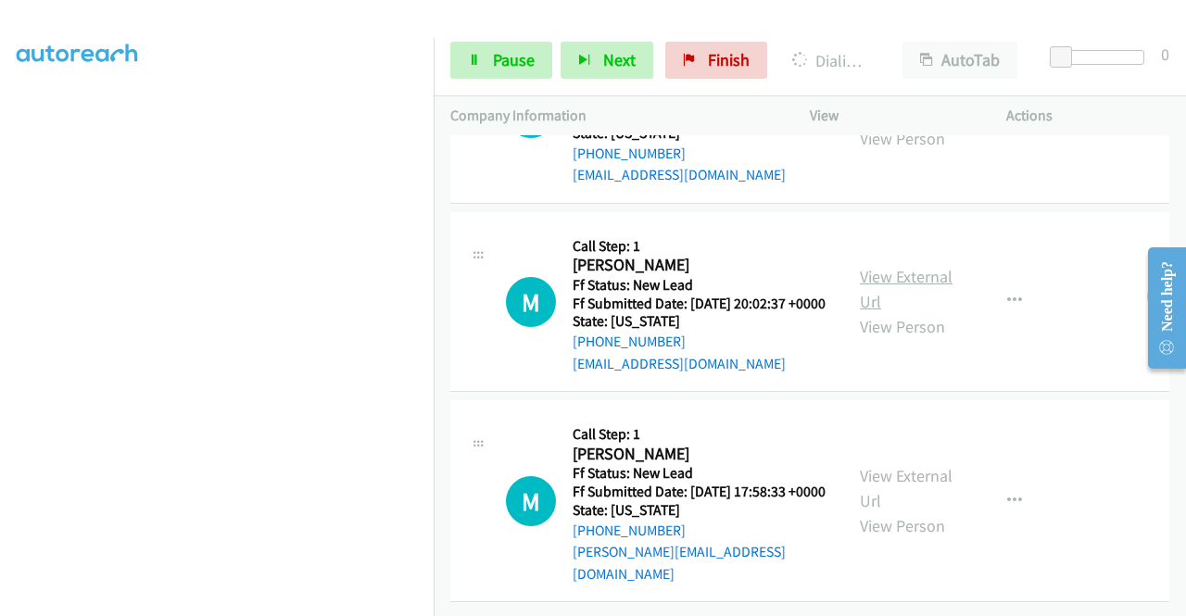
click at [869, 312] on link "View External Url" at bounding box center [906, 289] width 93 height 46
click at [885, 465] on link "View External Url" at bounding box center [906, 488] width 93 height 46
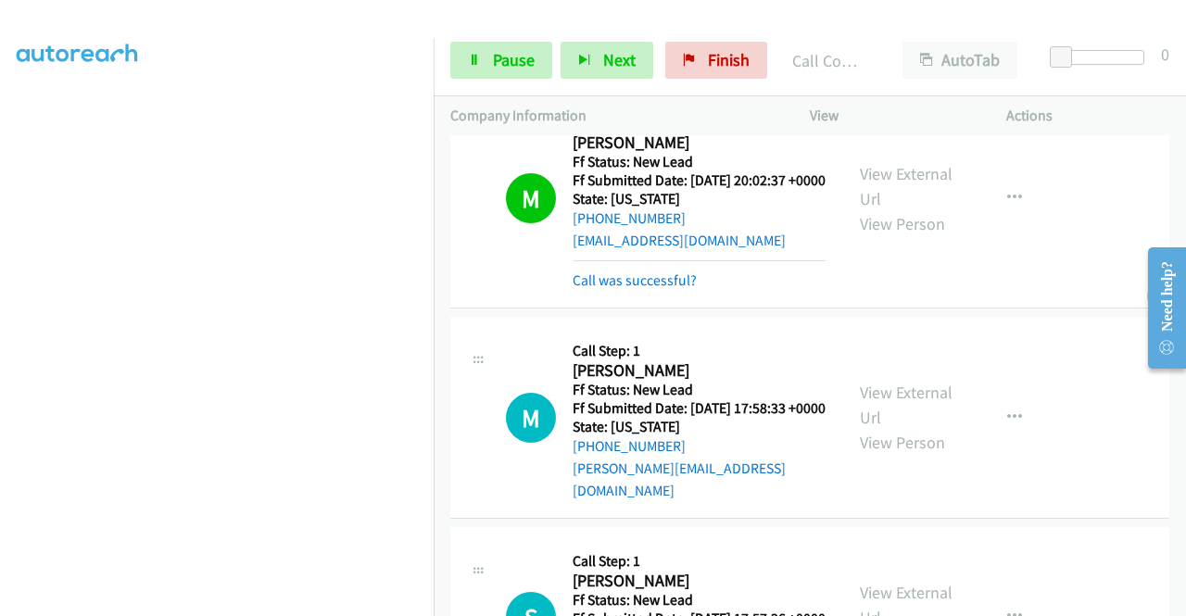
scroll to position [1708, 0]
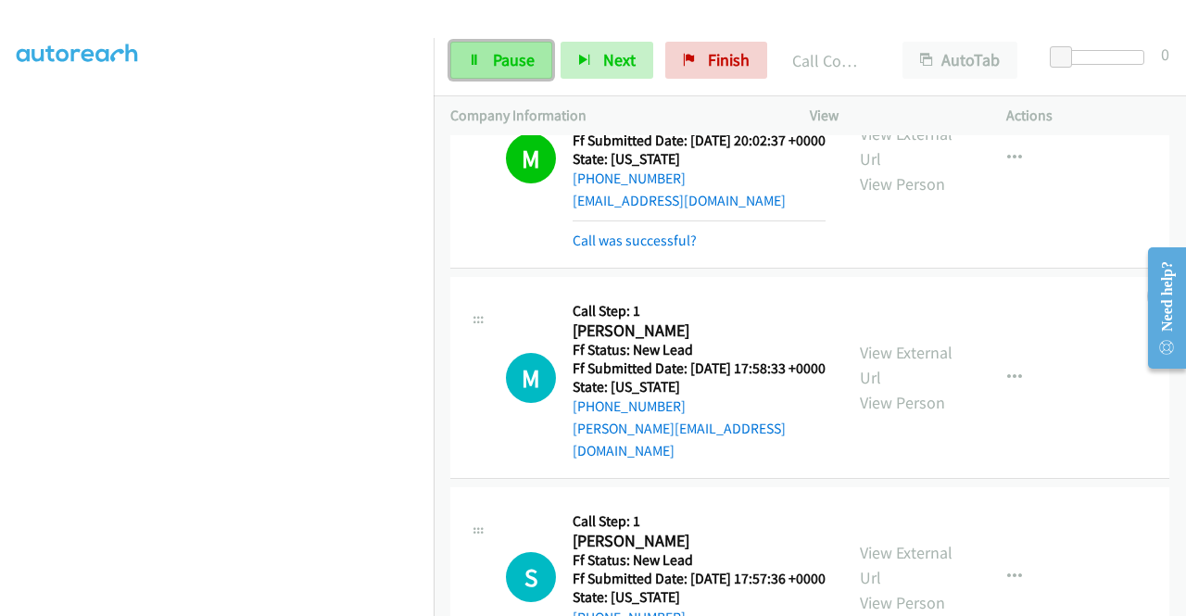
click at [480, 55] on icon at bounding box center [474, 61] width 13 height 13
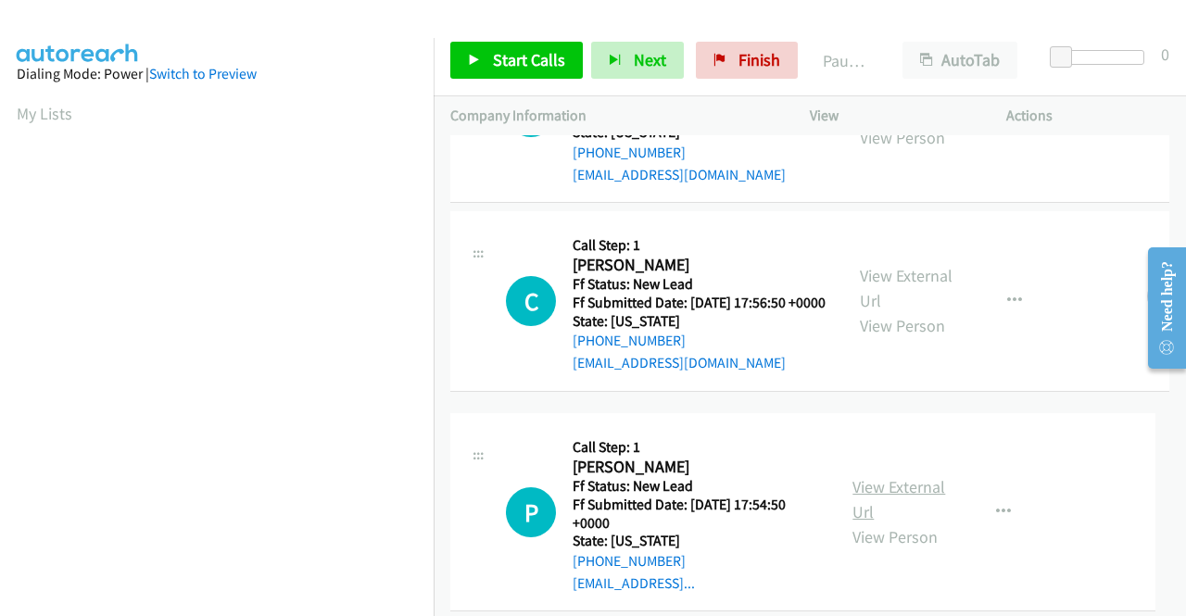
scroll to position [368, 0]
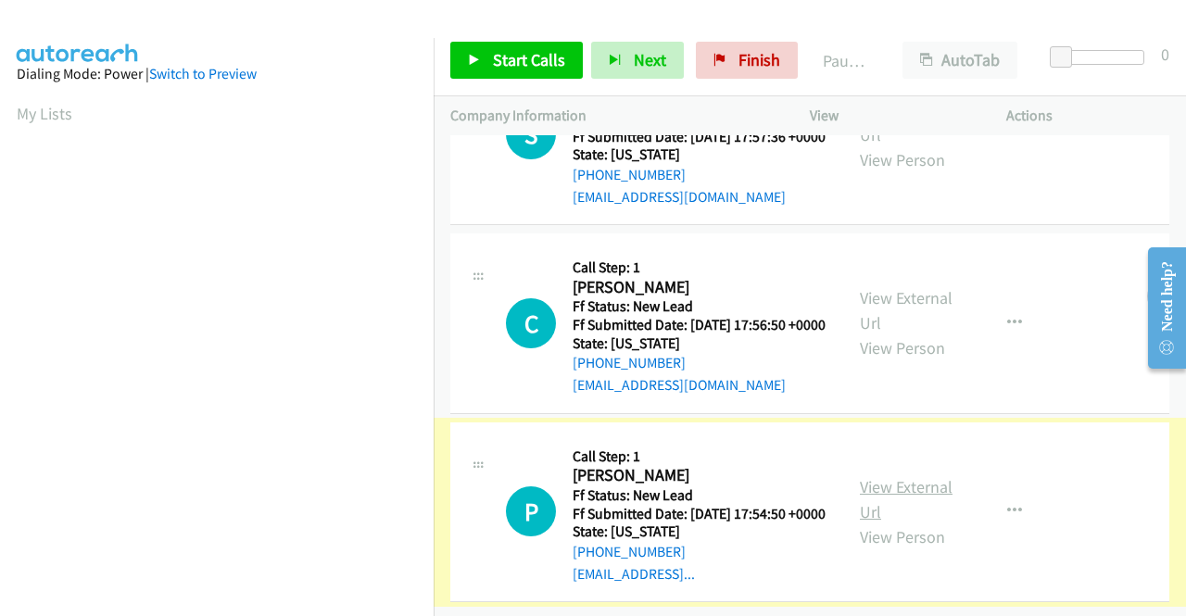
click at [897, 476] on link "View External Url" at bounding box center [906, 499] width 93 height 46
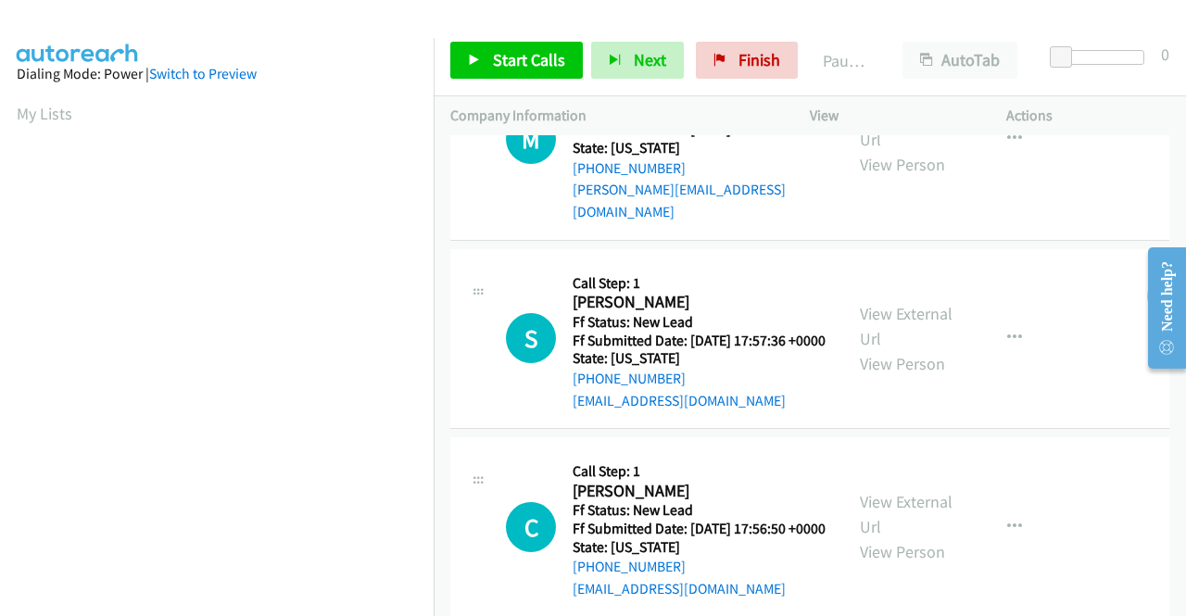
scroll to position [0, 0]
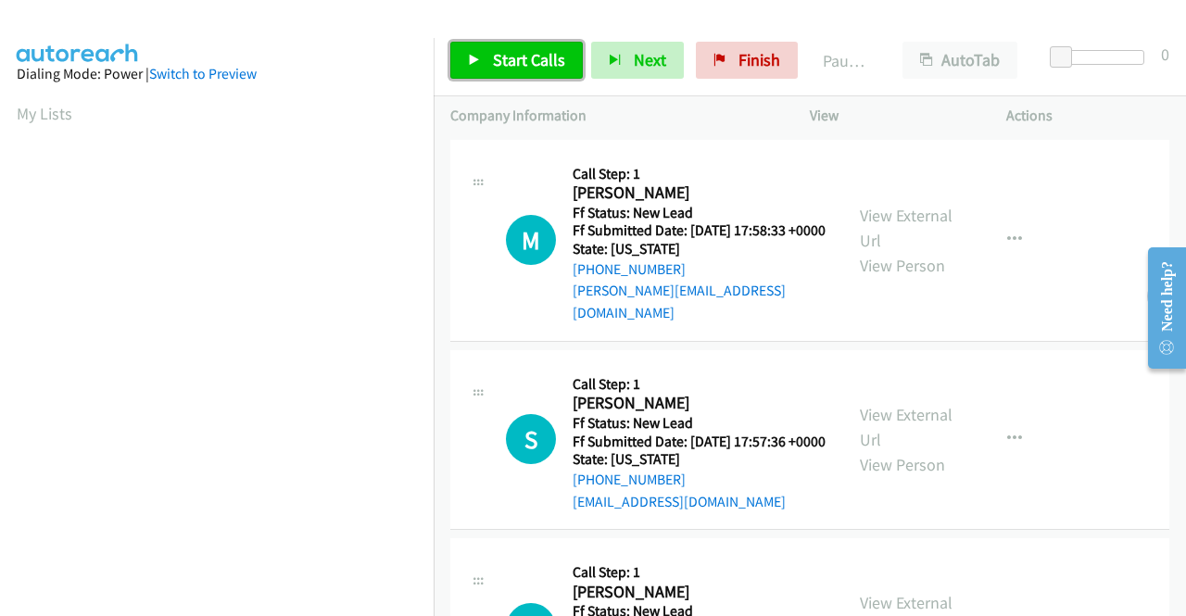
click at [474, 64] on icon at bounding box center [474, 61] width 13 height 13
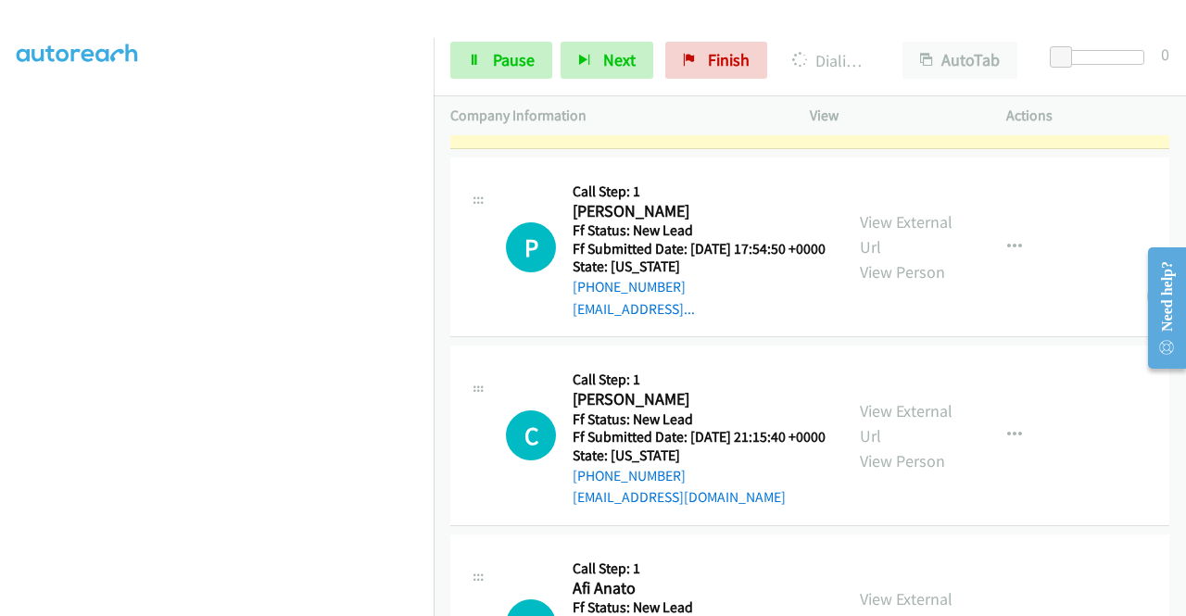
scroll to position [741, 0]
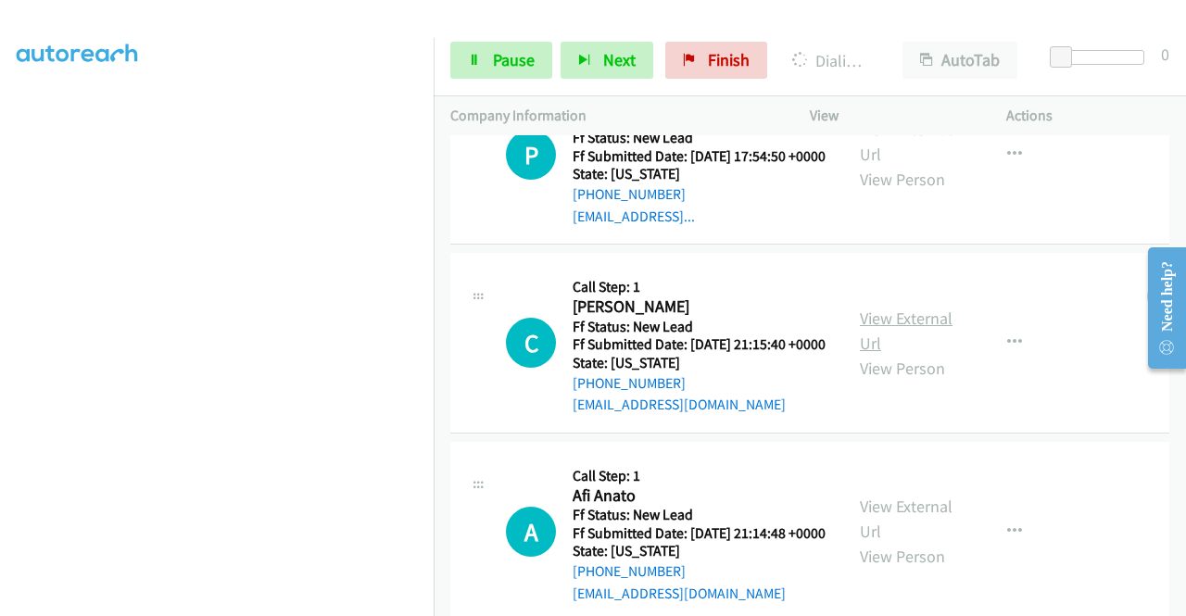
click at [908, 354] on link "View External Url" at bounding box center [906, 331] width 93 height 46
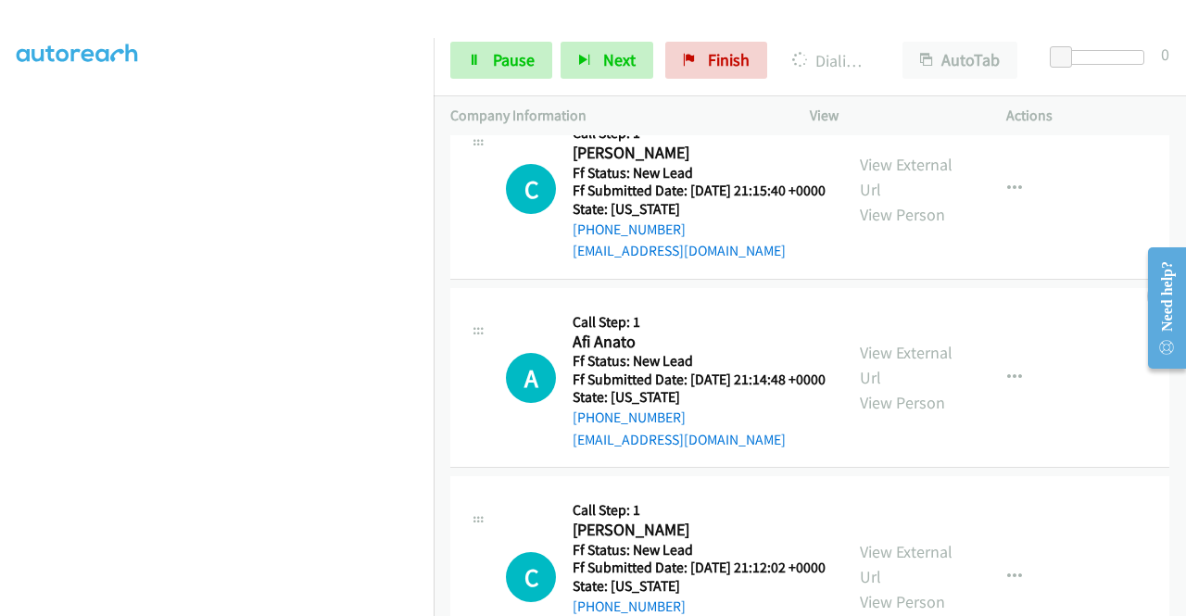
scroll to position [1019, 0]
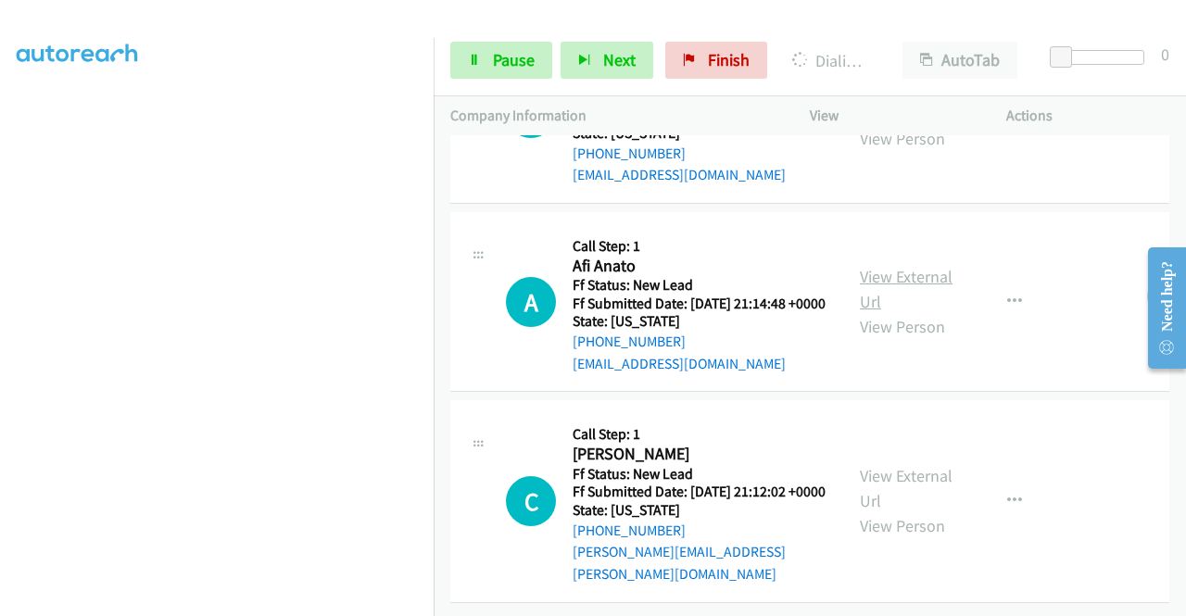
click at [895, 308] on link "View External Url" at bounding box center [906, 289] width 93 height 46
click at [907, 507] on link "View External Url" at bounding box center [906, 488] width 93 height 46
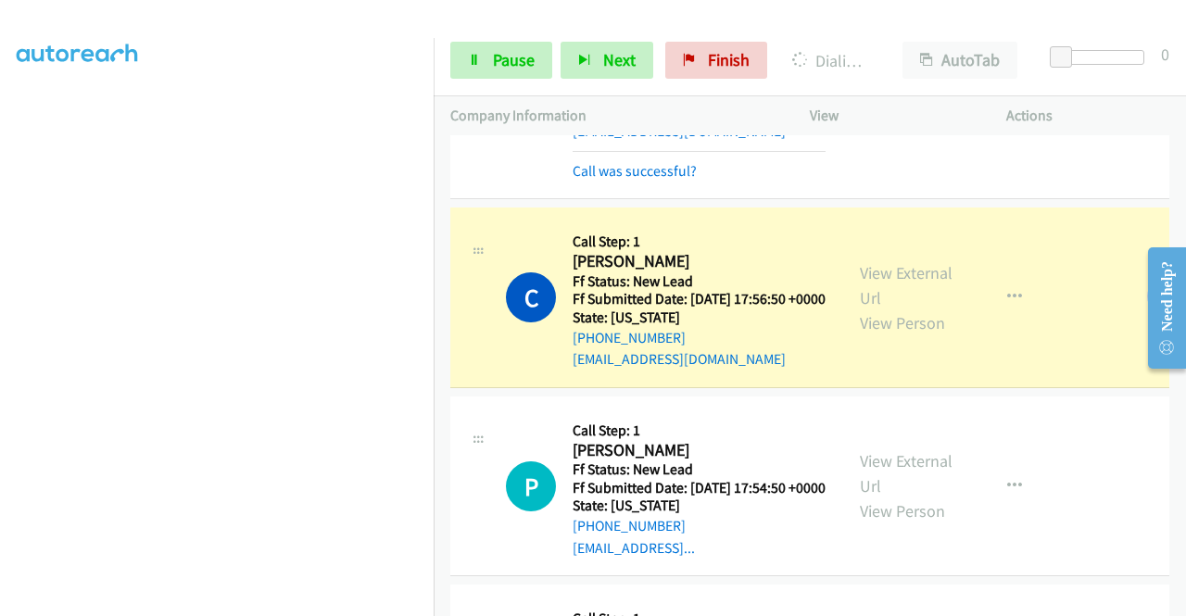
scroll to position [556, 0]
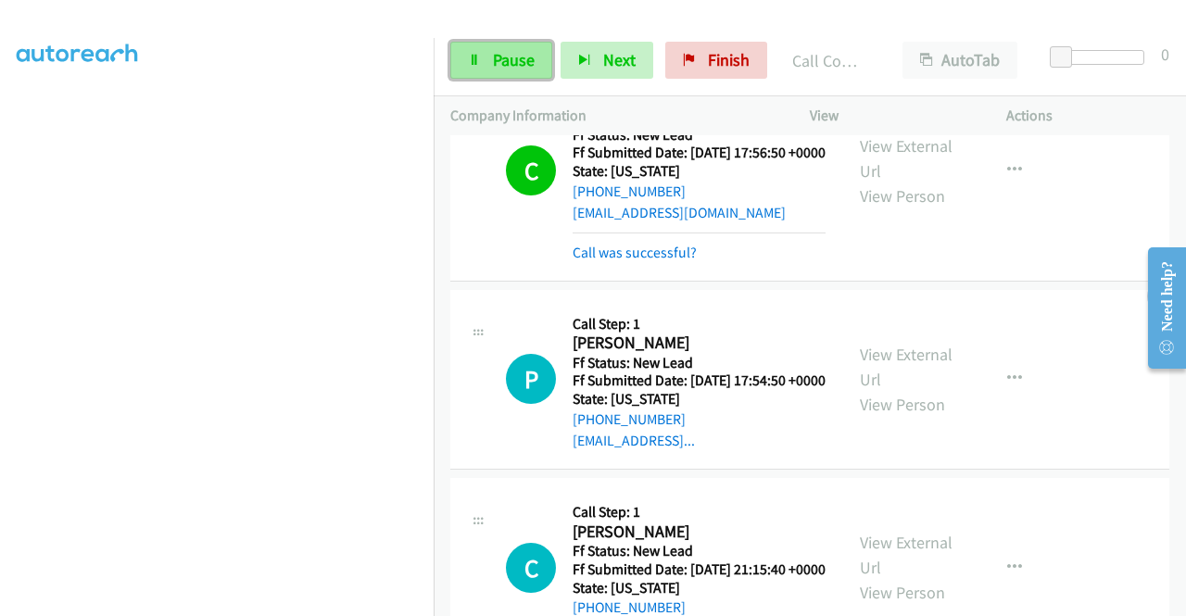
click at [493, 69] on span "Pause" at bounding box center [514, 59] width 42 height 21
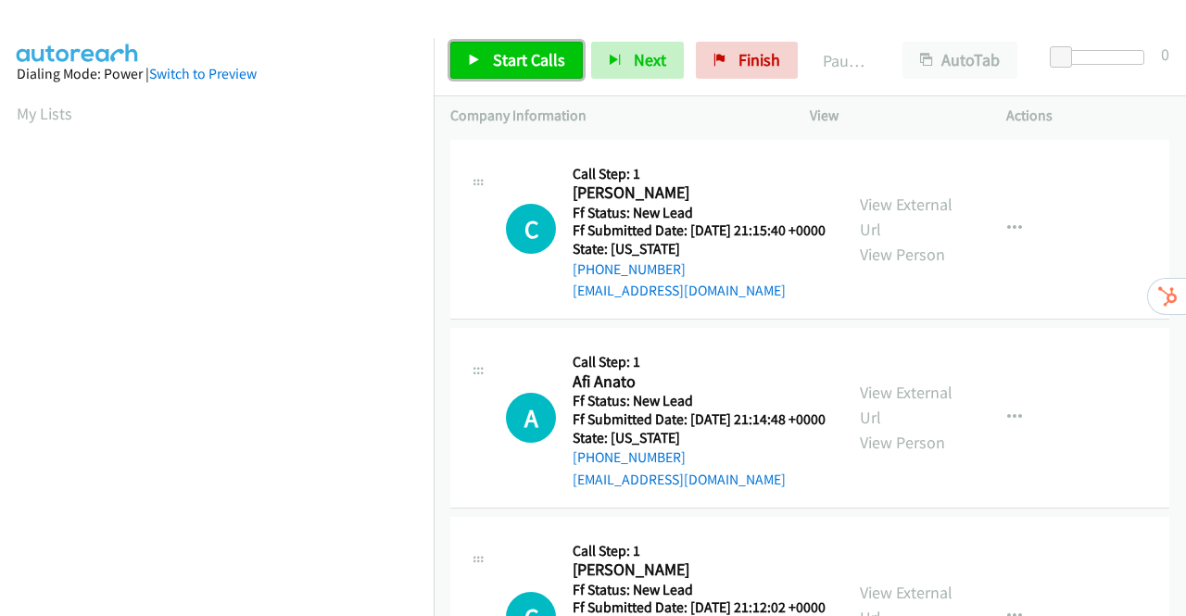
click at [483, 61] on link "Start Calls" at bounding box center [516, 60] width 132 height 37
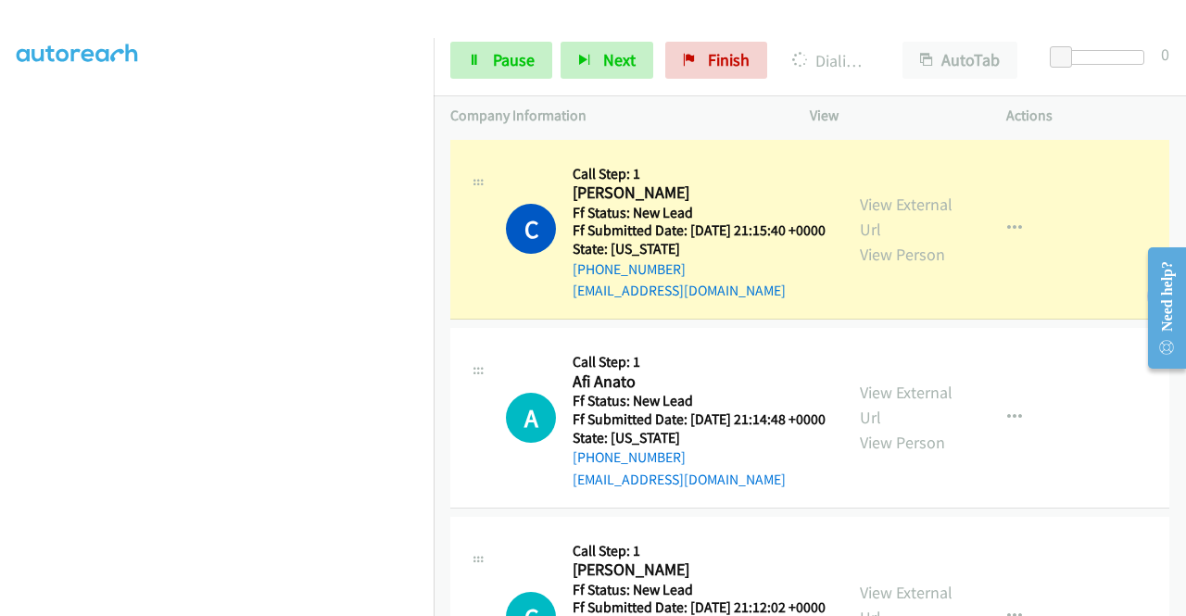
scroll to position [422, 0]
click at [519, 66] on span "Pause" at bounding box center [514, 59] width 42 height 21
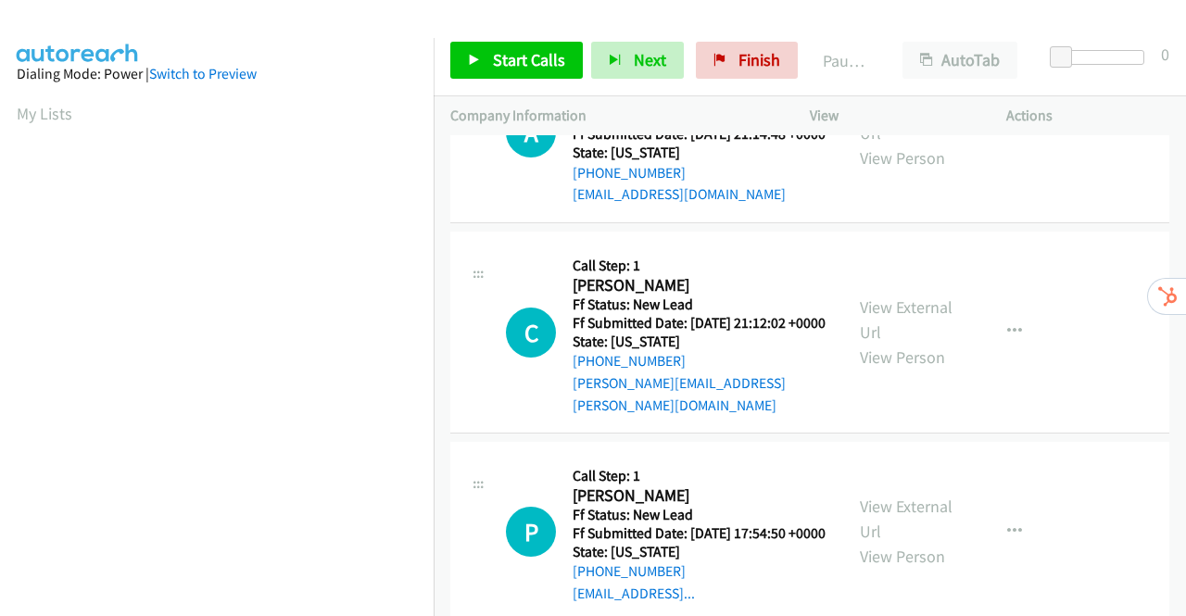
scroll to position [161, 0]
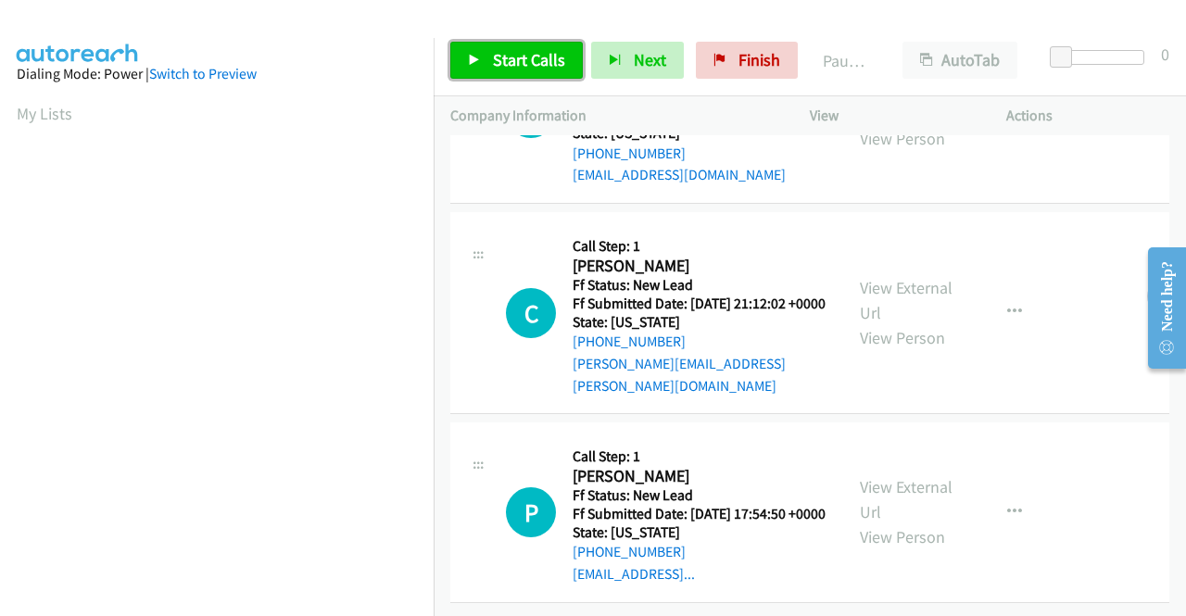
click at [550, 53] on span "Start Calls" at bounding box center [529, 59] width 72 height 21
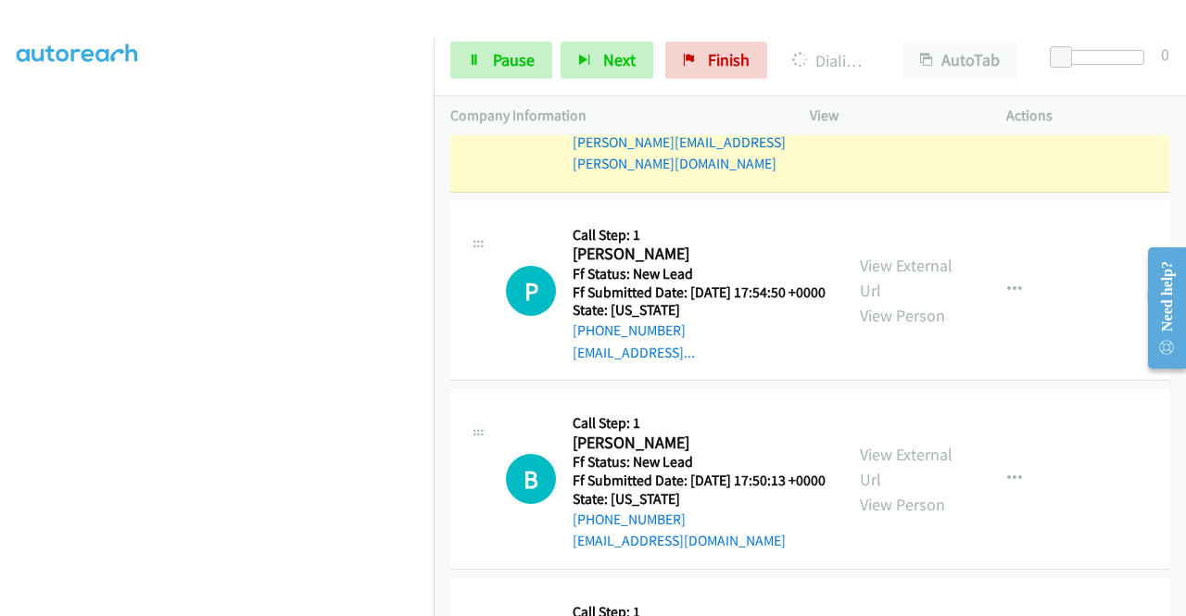
scroll to position [532, 0]
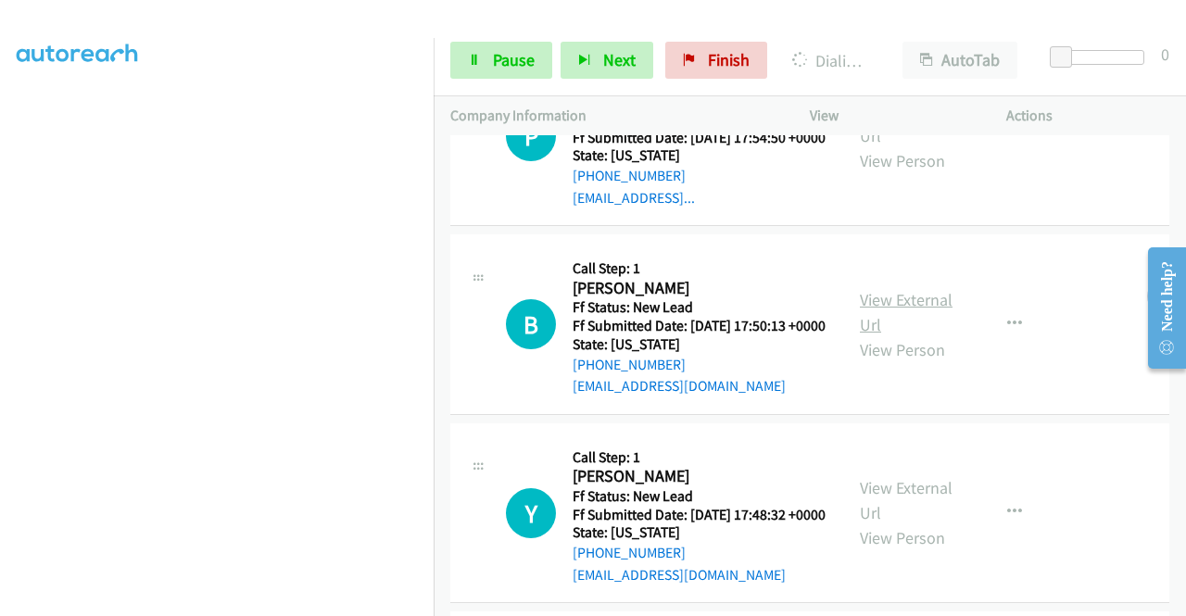
click at [882, 335] on link "View External Url" at bounding box center [906, 312] width 93 height 46
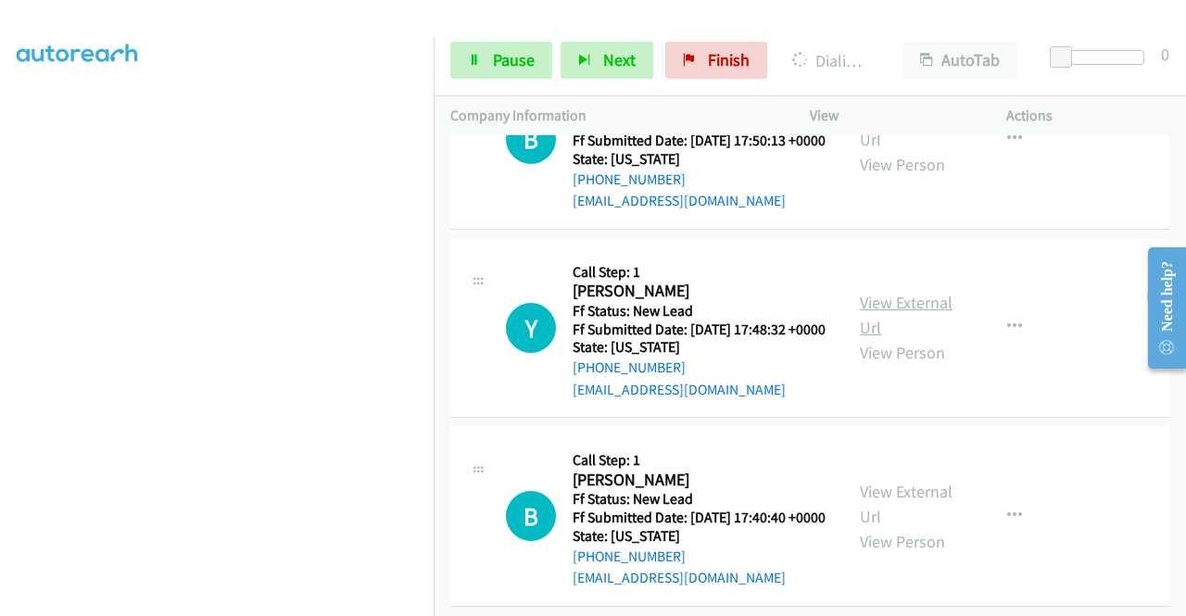
click at [871, 338] on link "View External Url" at bounding box center [906, 315] width 93 height 46
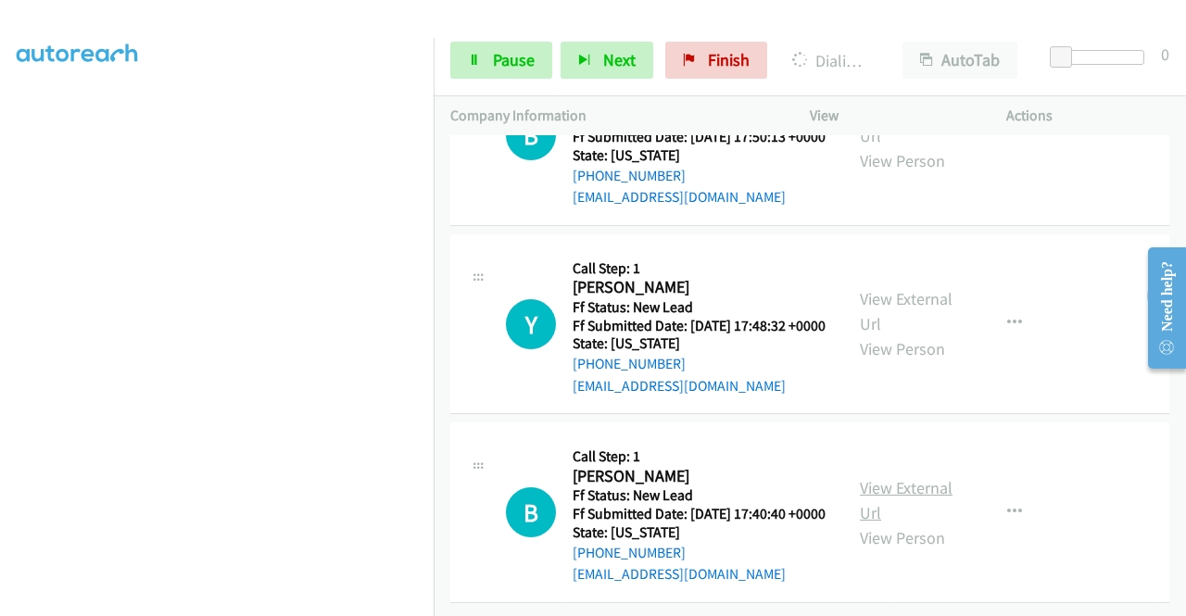
scroll to position [820, 0]
click at [921, 477] on link "View External Url" at bounding box center [906, 500] width 93 height 46
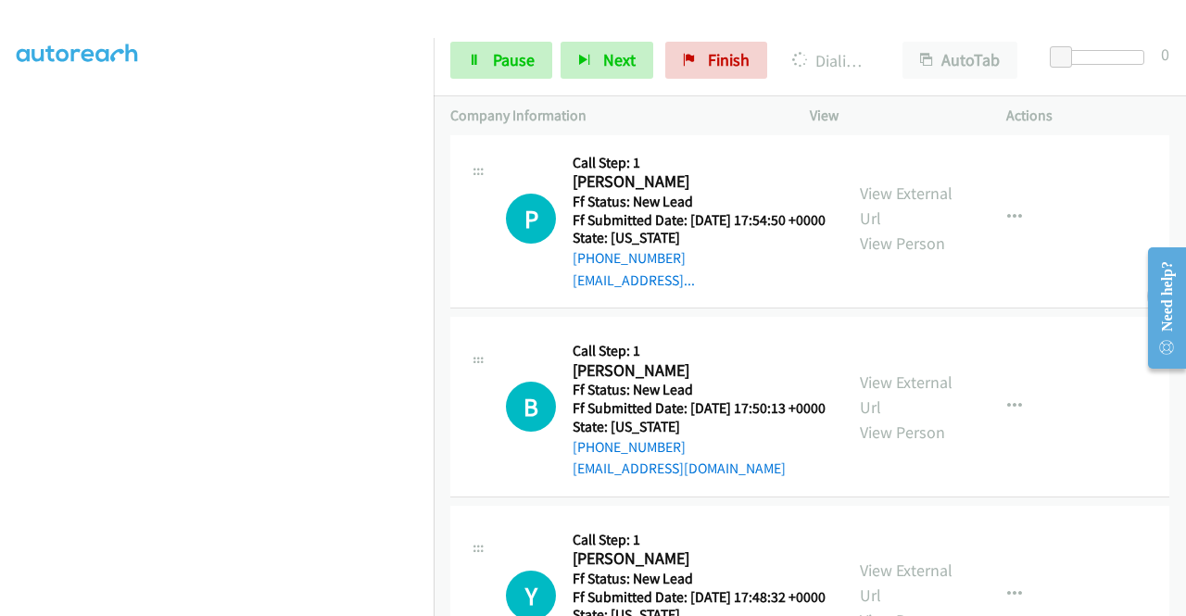
scroll to position [79, 0]
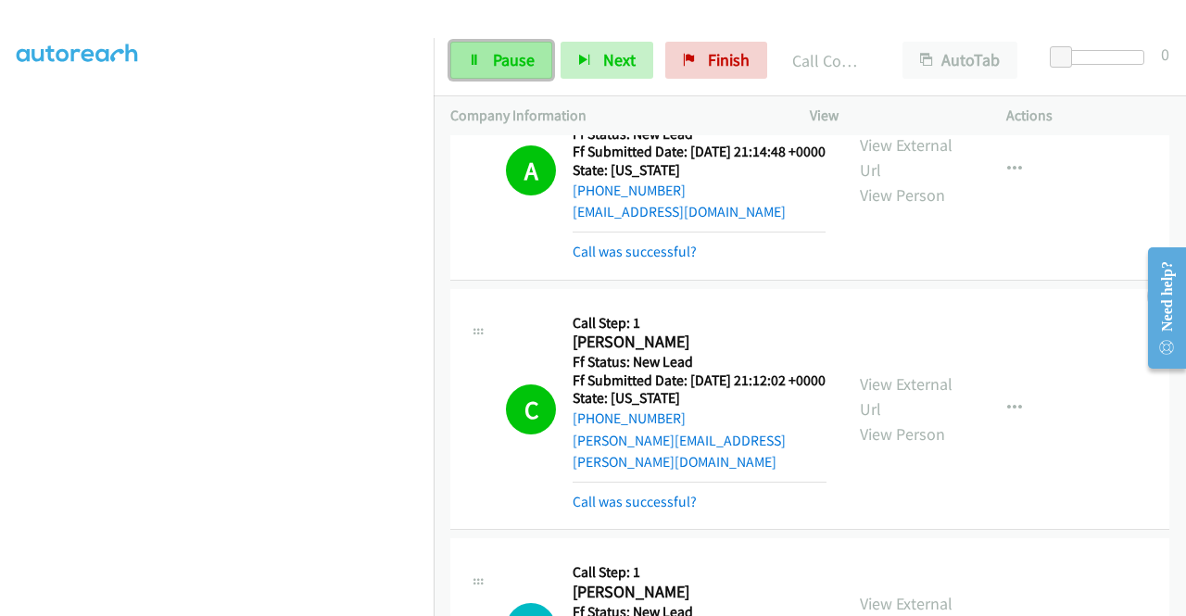
click at [478, 74] on link "Pause" at bounding box center [501, 60] width 102 height 37
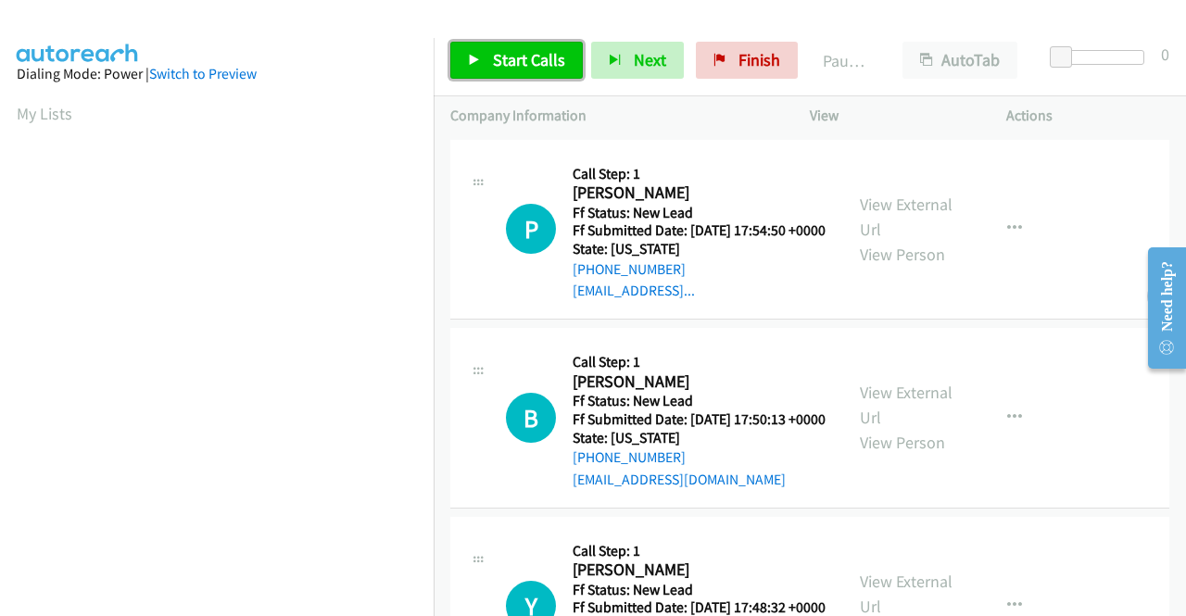
click at [509, 60] on span "Start Calls" at bounding box center [529, 59] width 72 height 21
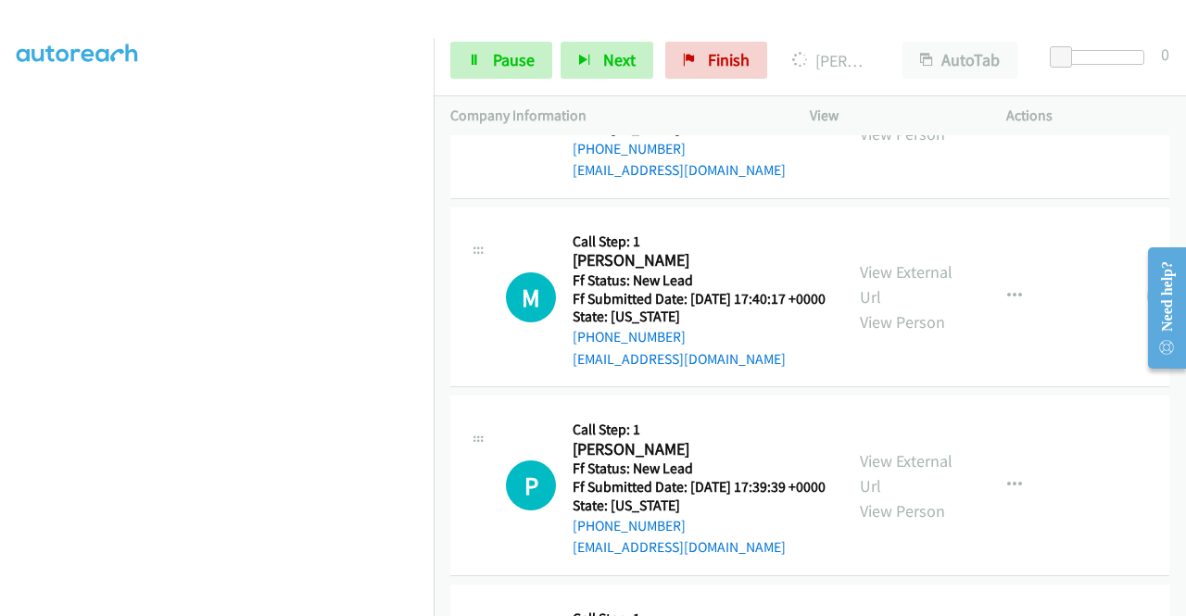
scroll to position [871, 0]
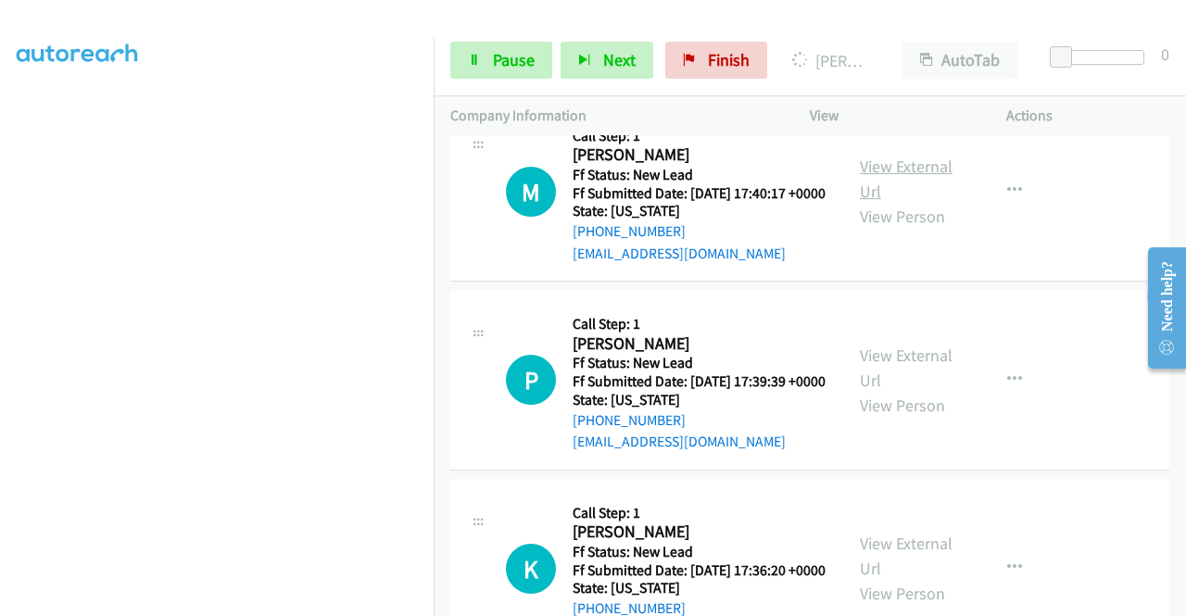
click at [909, 202] on link "View External Url" at bounding box center [906, 179] width 93 height 46
click at [908, 391] on link "View External Url" at bounding box center [906, 368] width 93 height 46
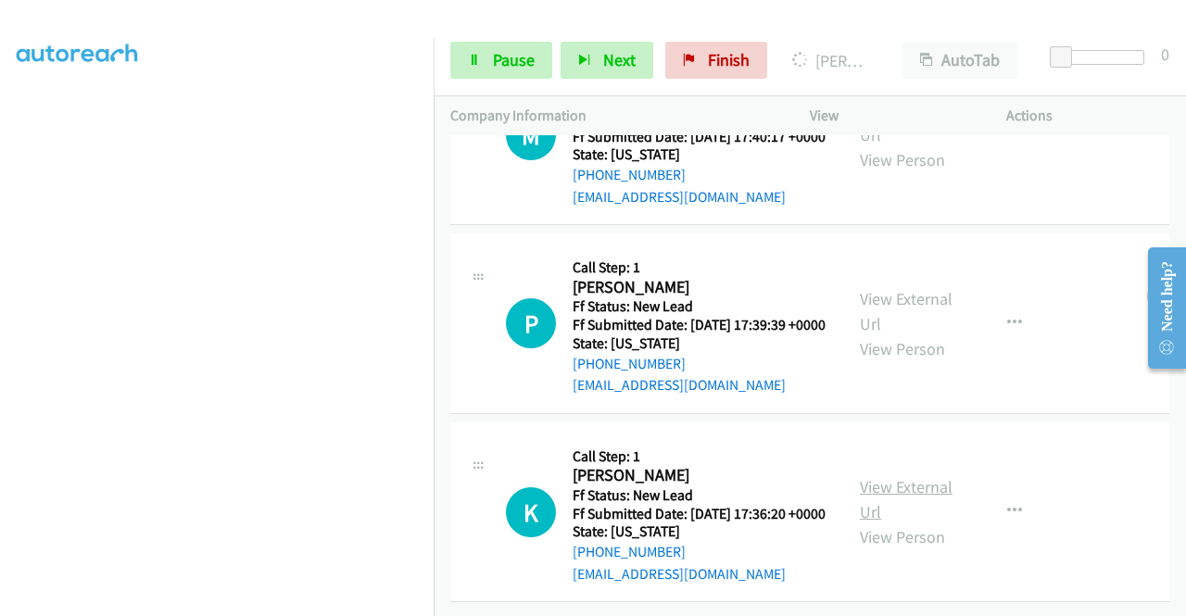
click at [891, 476] on link "View External Url" at bounding box center [906, 499] width 93 height 46
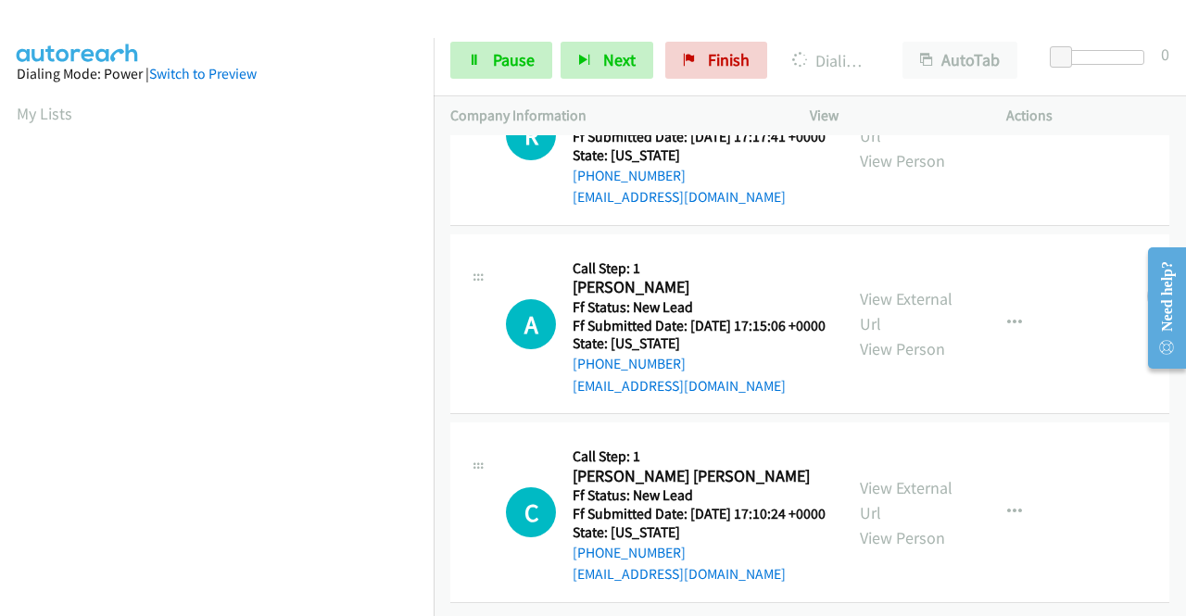
scroll to position [422, 0]
drag, startPoint x: 530, startPoint y: 60, endPoint x: 471, endPoint y: 123, distance: 86.5
click at [529, 60] on span "Pause" at bounding box center [514, 59] width 42 height 21
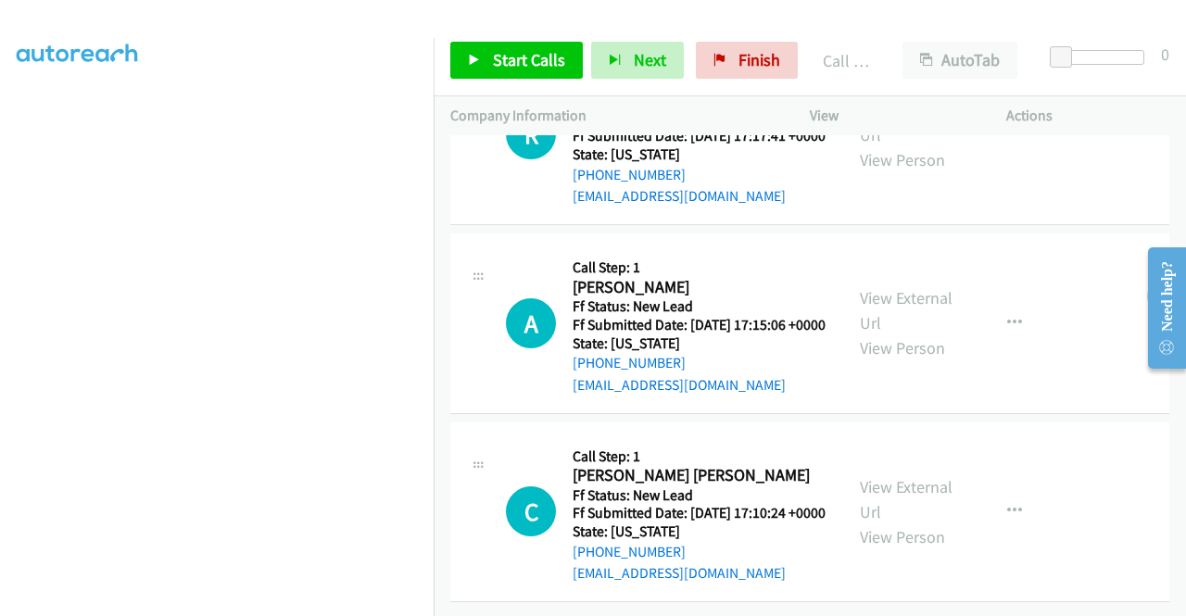
scroll to position [2087, 0]
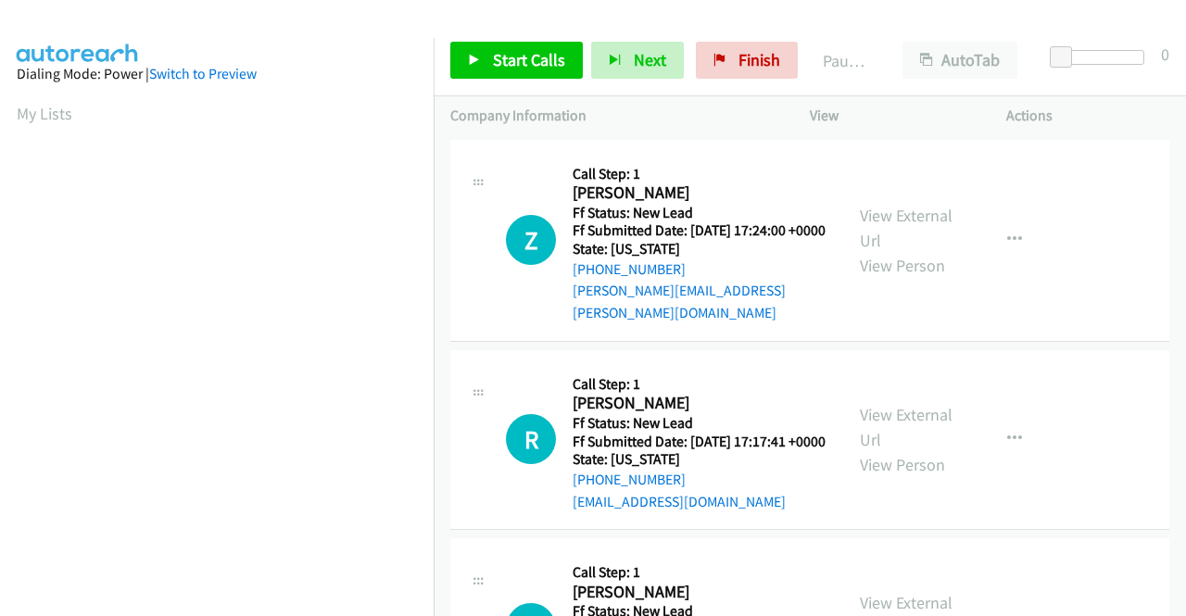
click at [752, 0] on div "Start Calls Pause Next Finish Paused AutoTab AutoTab 0 Company Information Info…" at bounding box center [593, 0] width 1186 height 0
click at [738, 60] on span "Finish" at bounding box center [759, 59] width 42 height 21
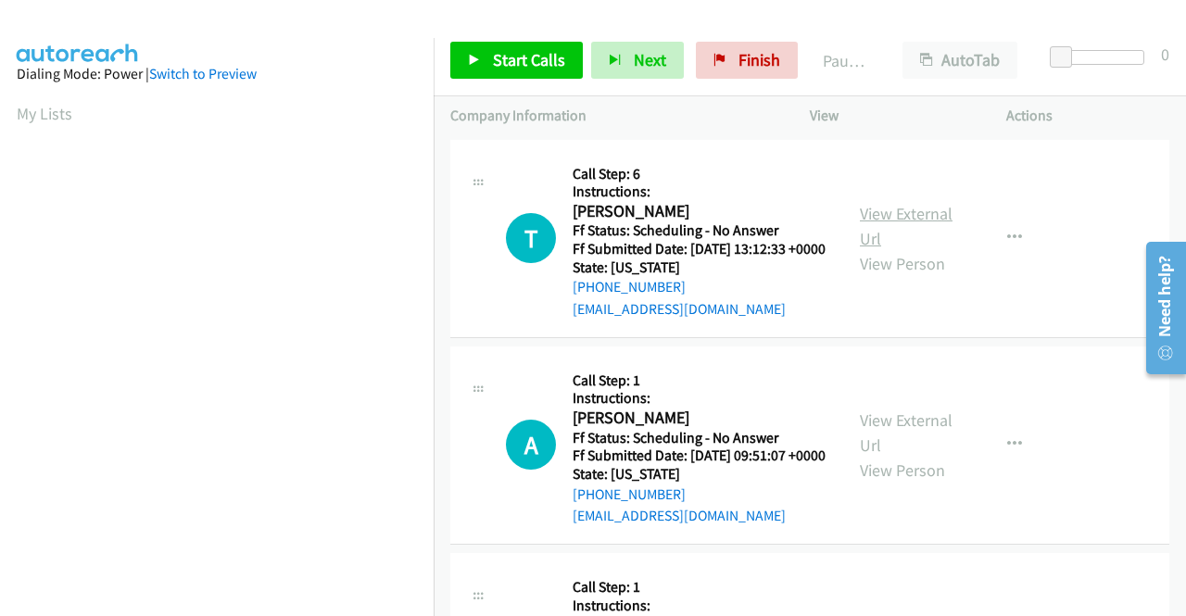
click at [895, 222] on link "View External Url" at bounding box center [906, 226] width 93 height 46
click at [889, 448] on link "View External Url" at bounding box center [906, 432] width 93 height 46
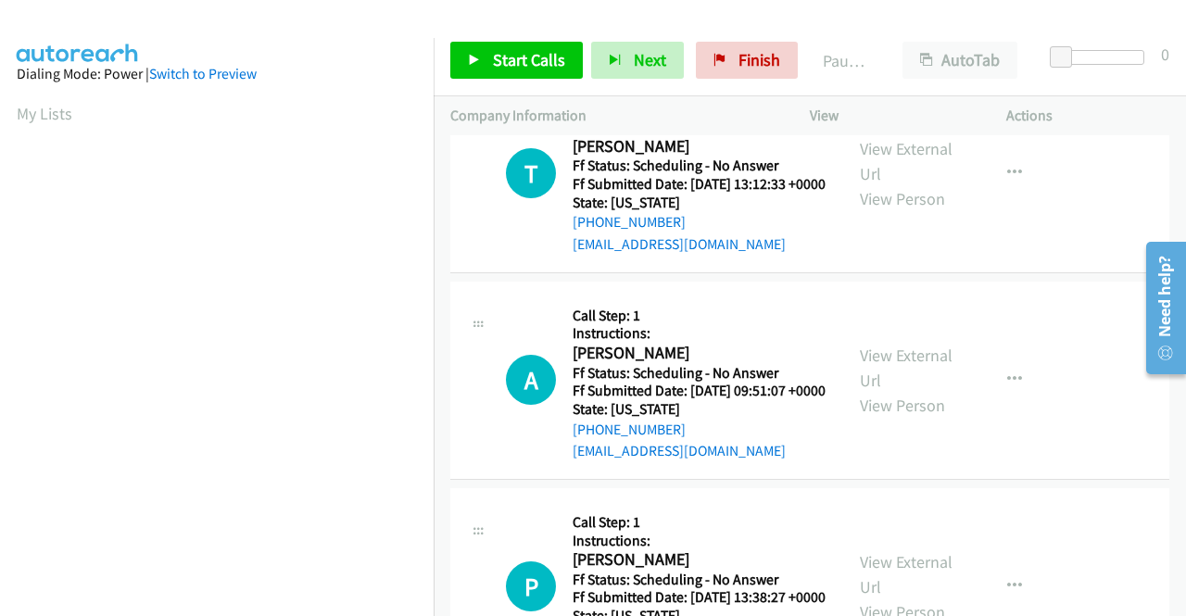
scroll to position [185, 0]
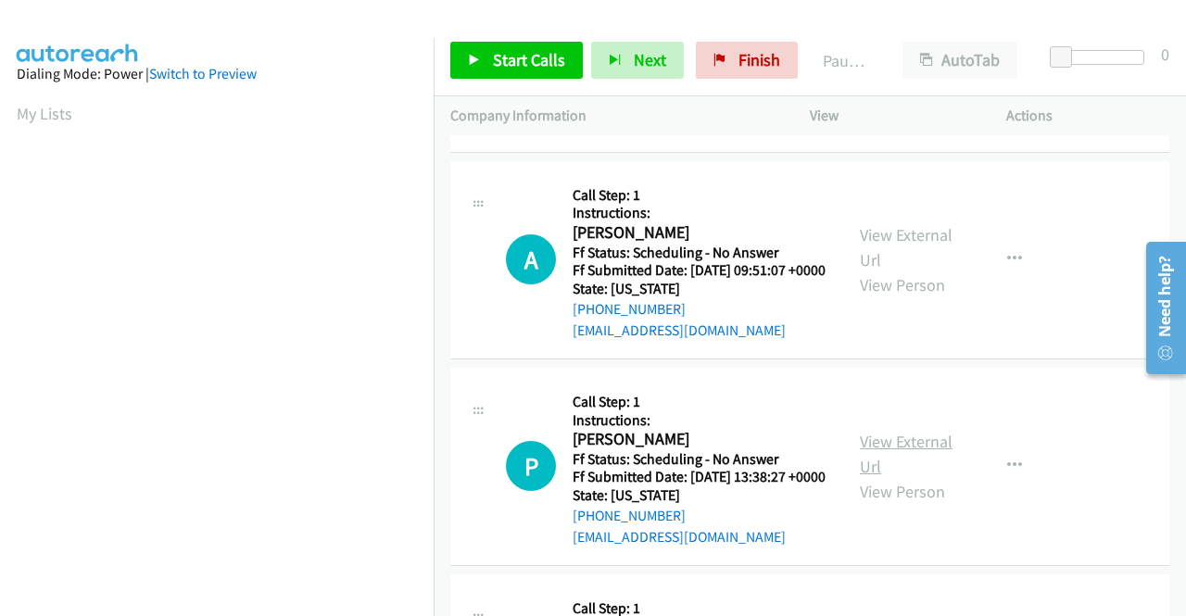
click at [903, 477] on link "View External Url" at bounding box center [906, 454] width 93 height 46
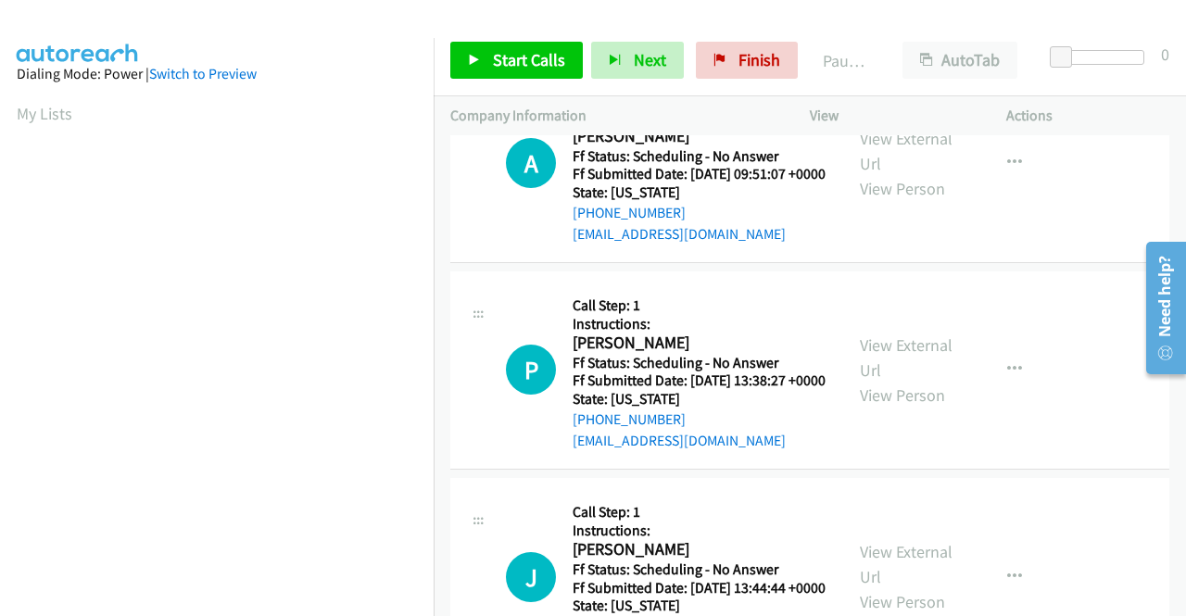
scroll to position [370, 0]
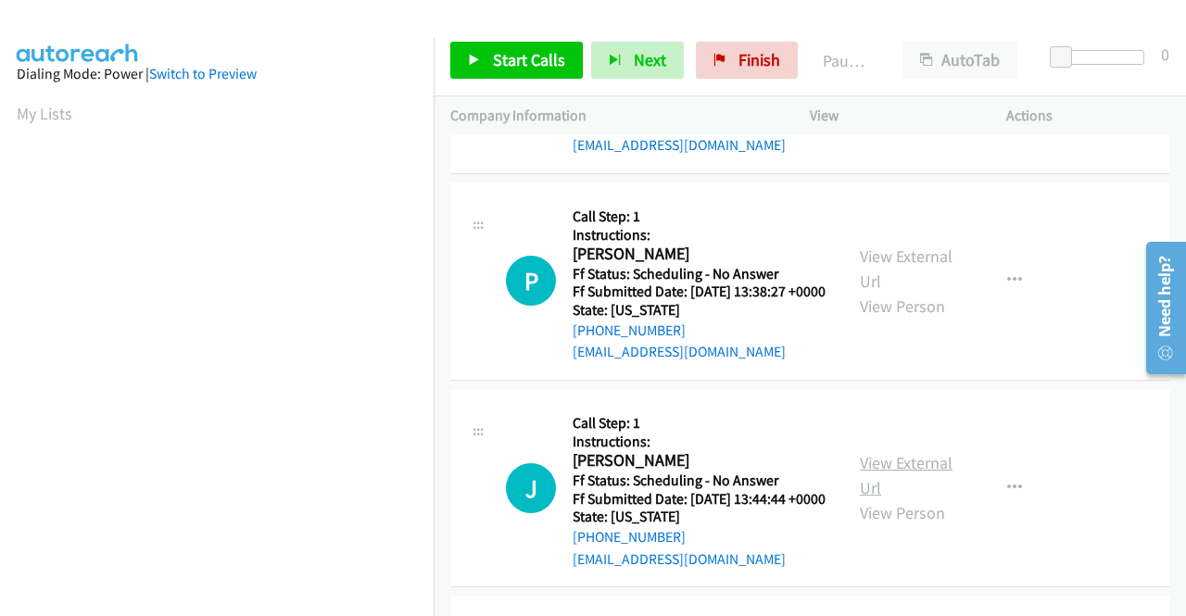
click at [906, 498] on link "View External Url" at bounding box center [906, 475] width 93 height 46
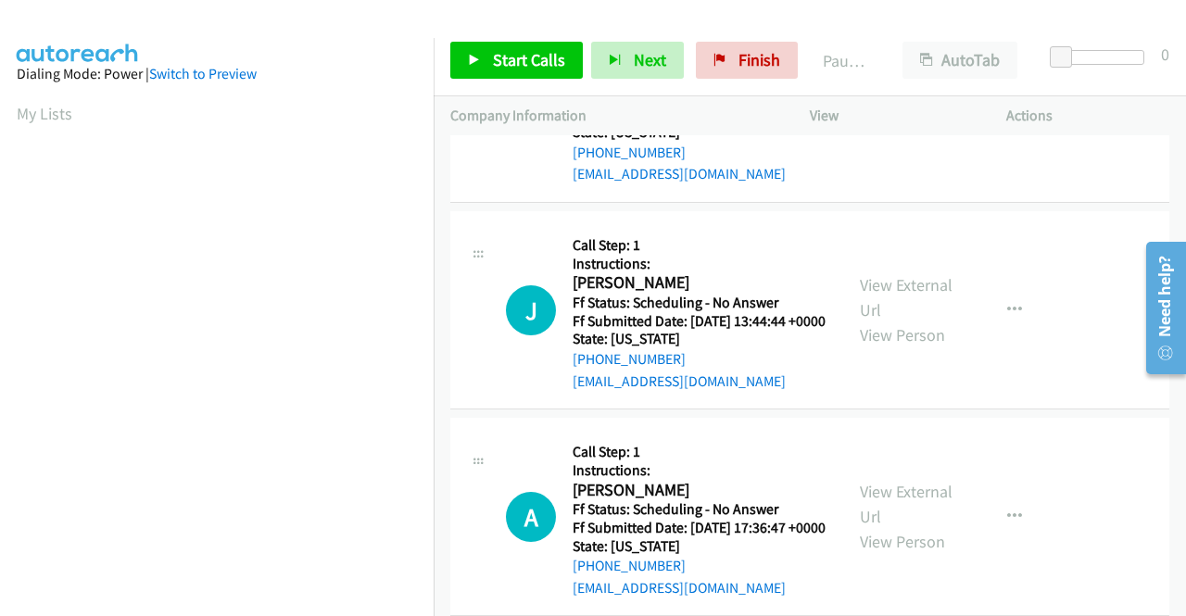
scroll to position [556, 0]
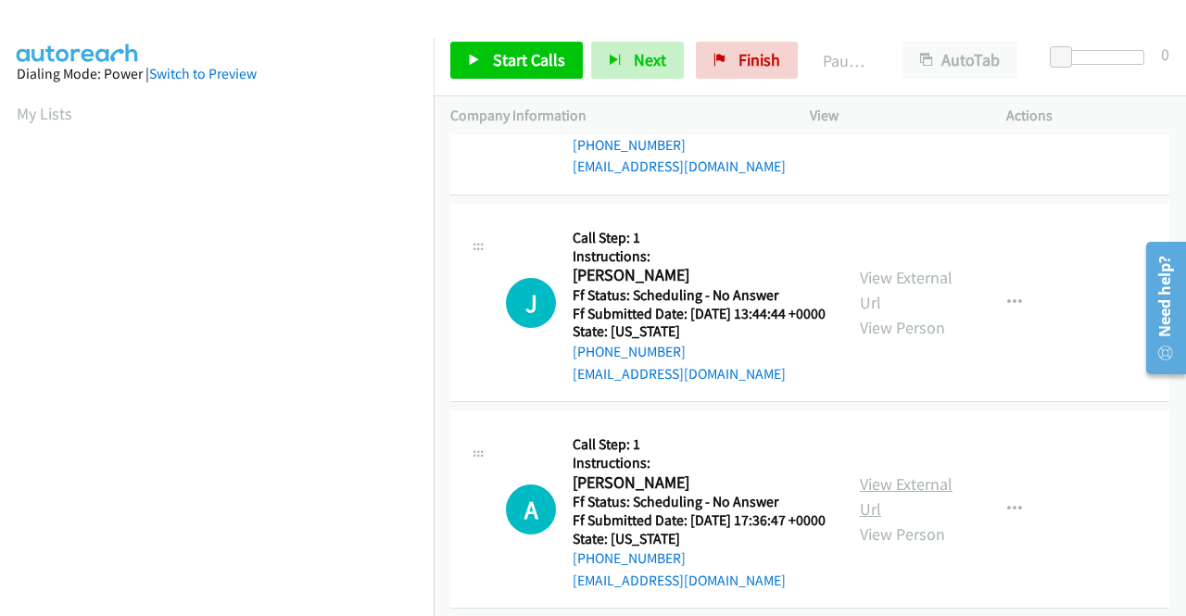
click at [911, 520] on link "View External Url" at bounding box center [906, 496] width 93 height 46
click at [533, 58] on span "Start Calls" at bounding box center [529, 59] width 72 height 21
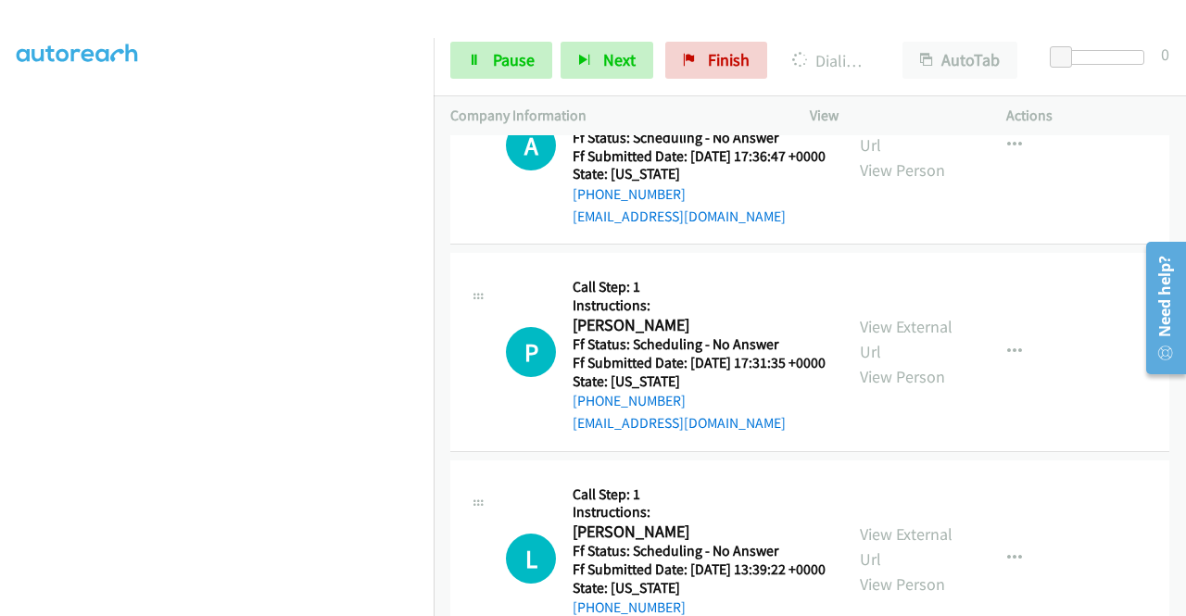
scroll to position [1224, 0]
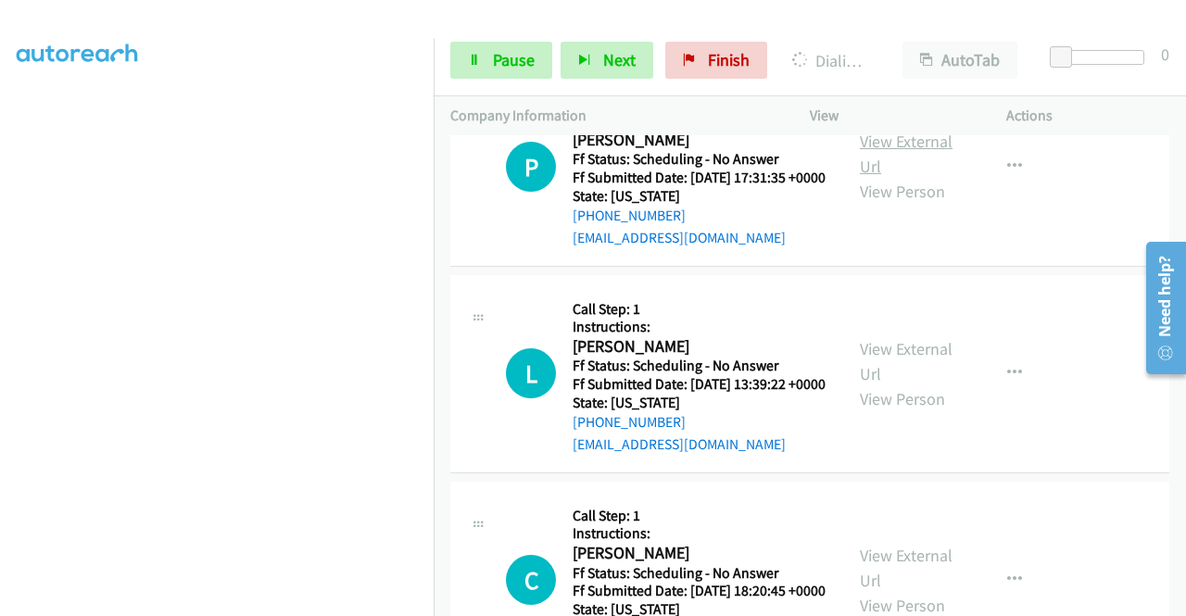
click at [919, 177] on link "View External Url" at bounding box center [906, 154] width 93 height 46
click at [895, 384] on link "View External Url" at bounding box center [906, 361] width 93 height 46
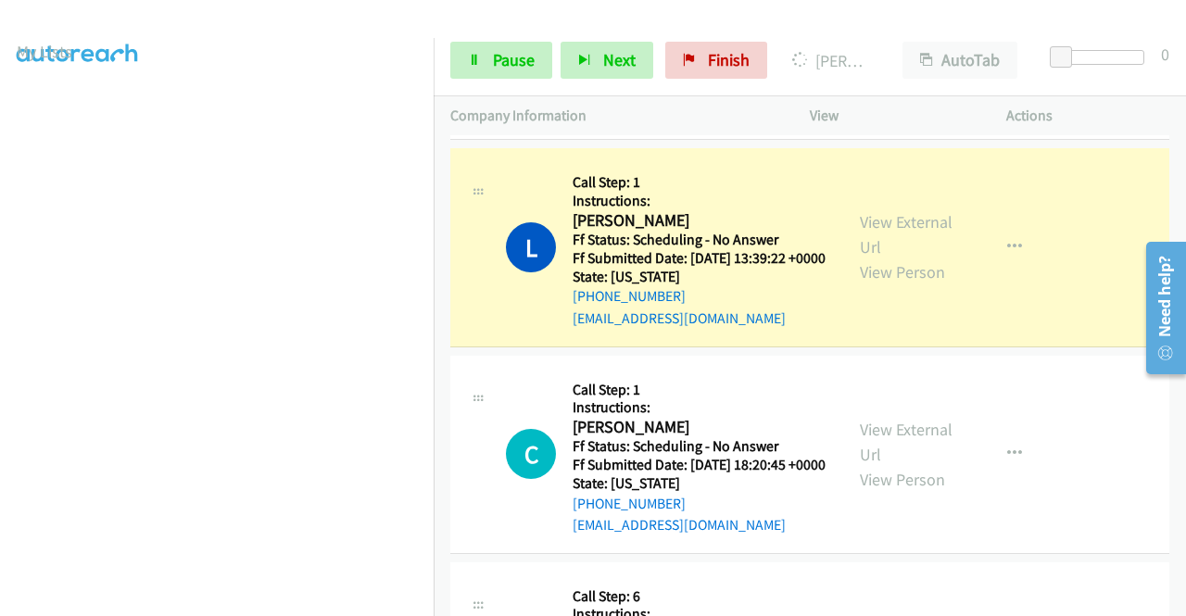
scroll to position [0, 0]
click at [935, 465] on link "View External Url" at bounding box center [906, 442] width 93 height 46
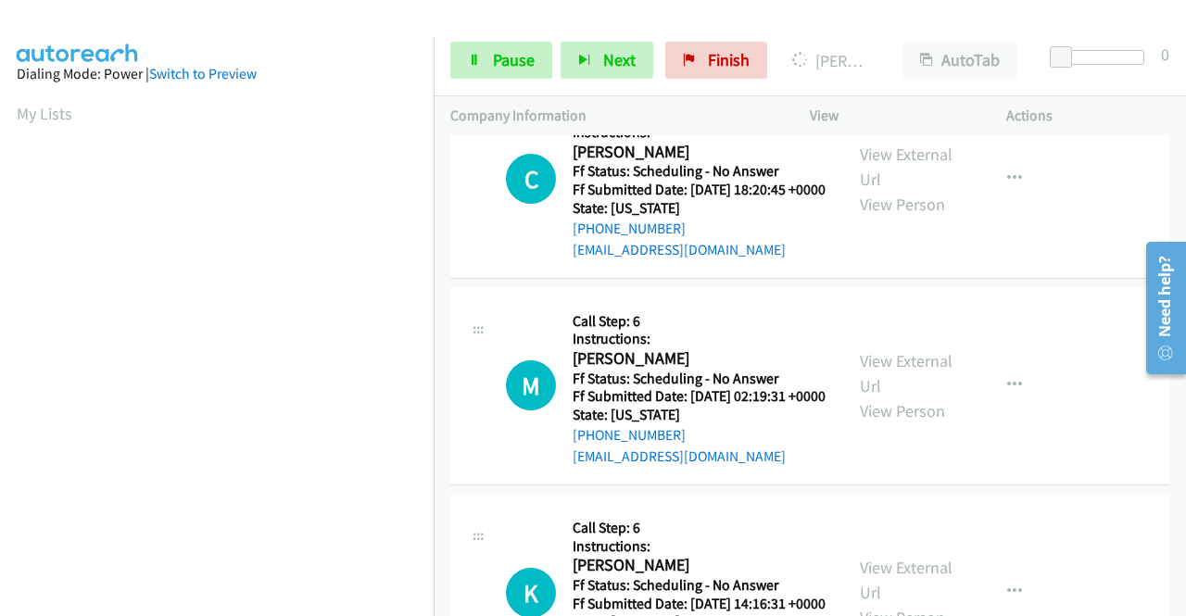
scroll to position [1746, 0]
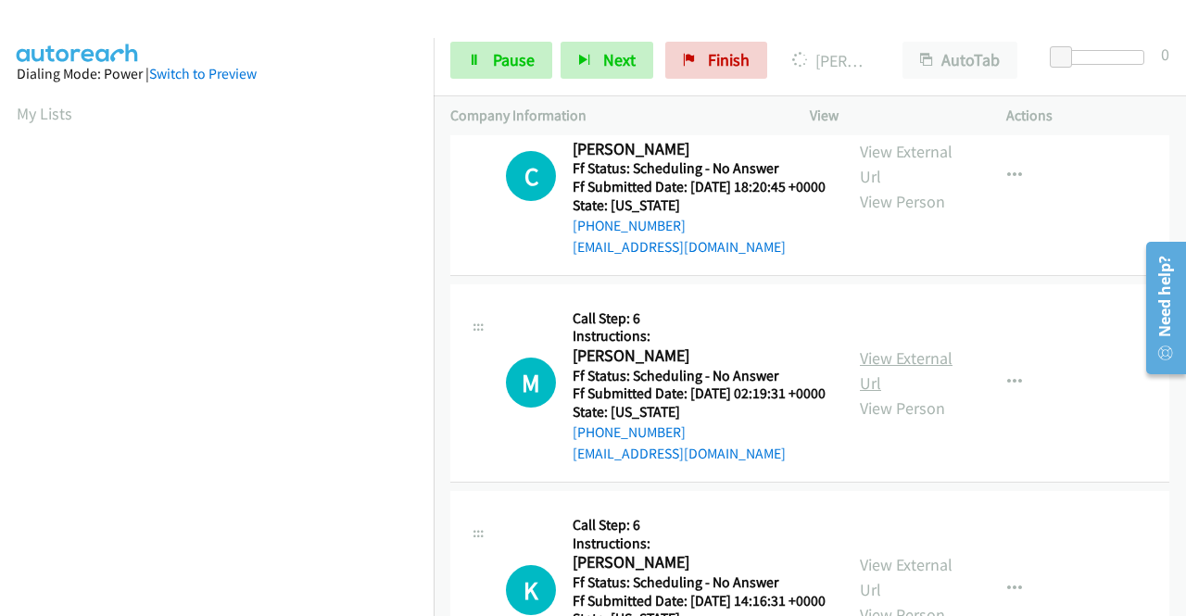
click at [932, 394] on link "View External Url" at bounding box center [906, 370] width 93 height 46
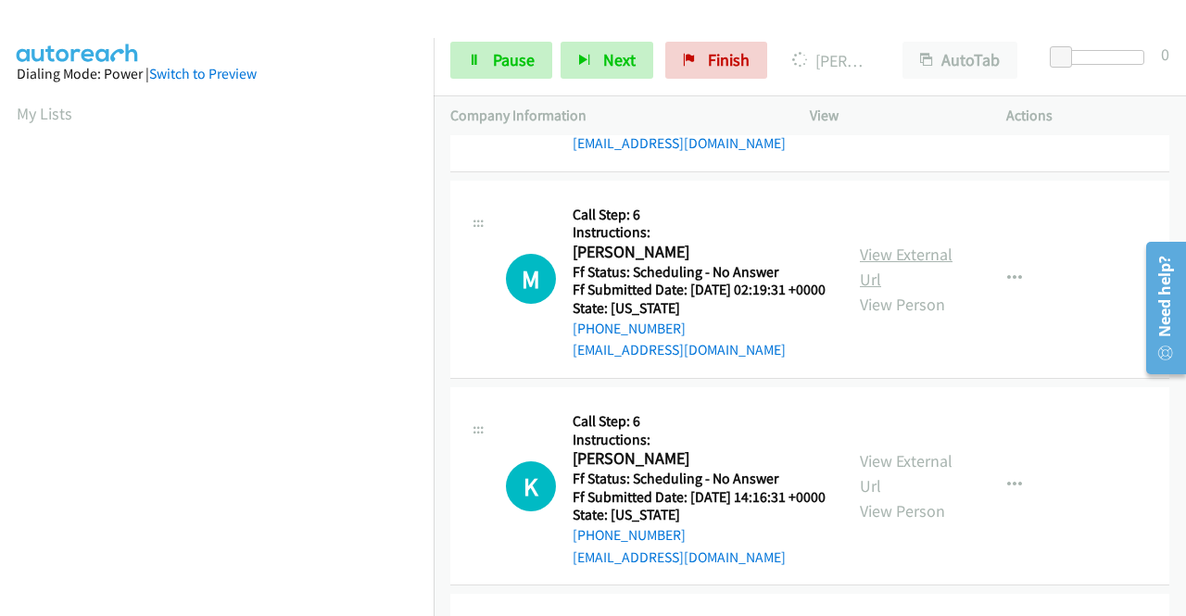
scroll to position [1931, 0]
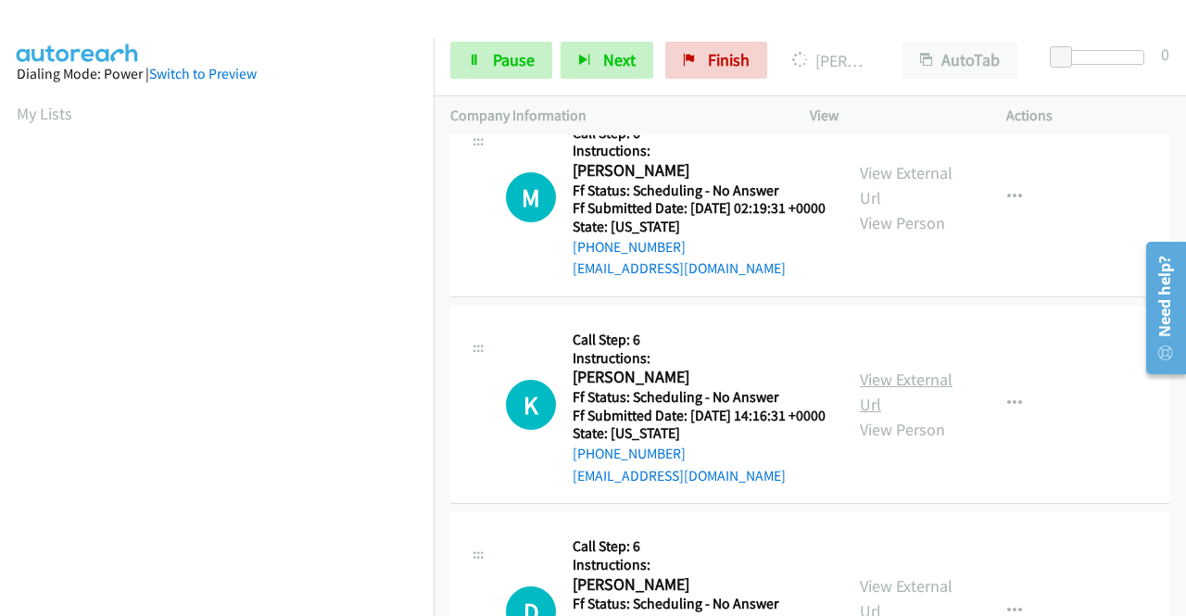
click at [923, 415] on link "View External Url" at bounding box center [906, 392] width 93 height 46
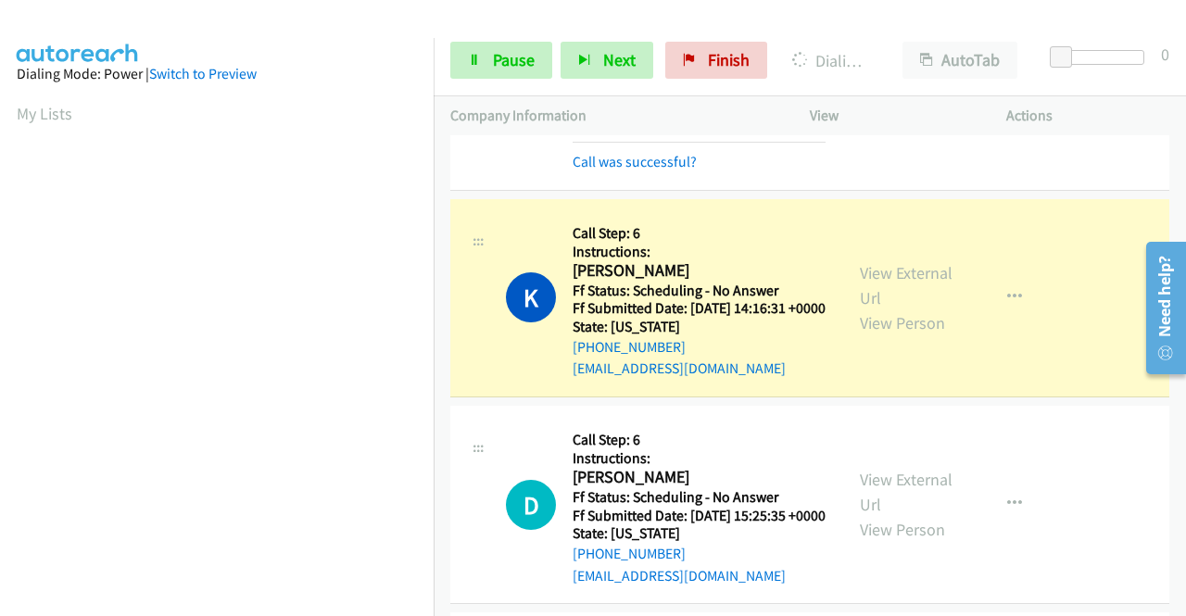
scroll to position [422, 0]
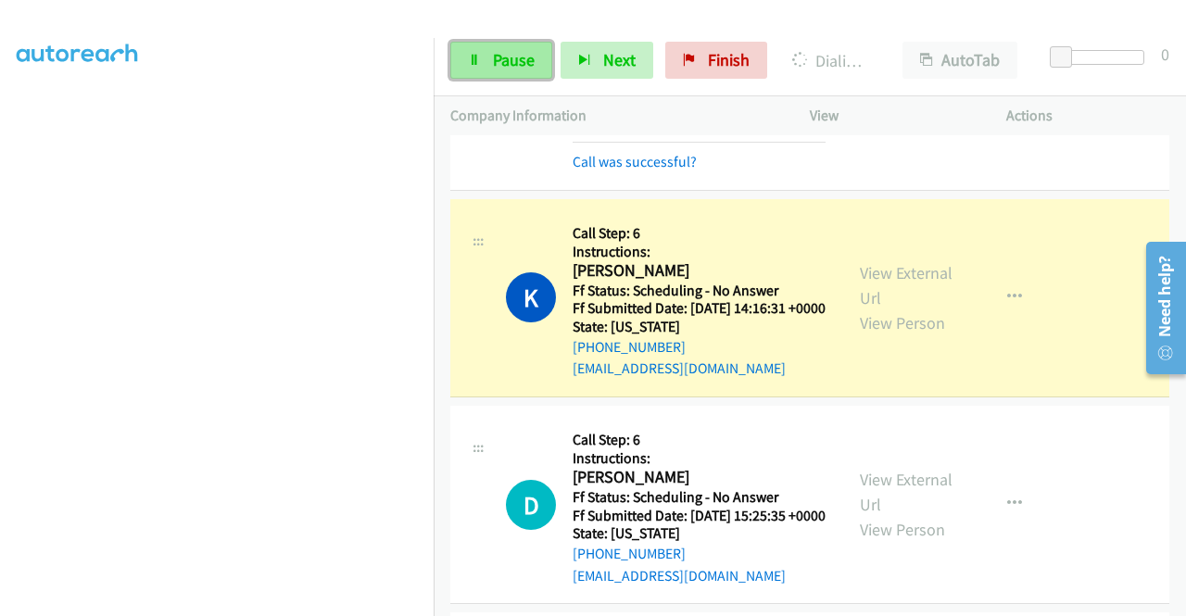
click at [489, 68] on link "Pause" at bounding box center [501, 60] width 102 height 37
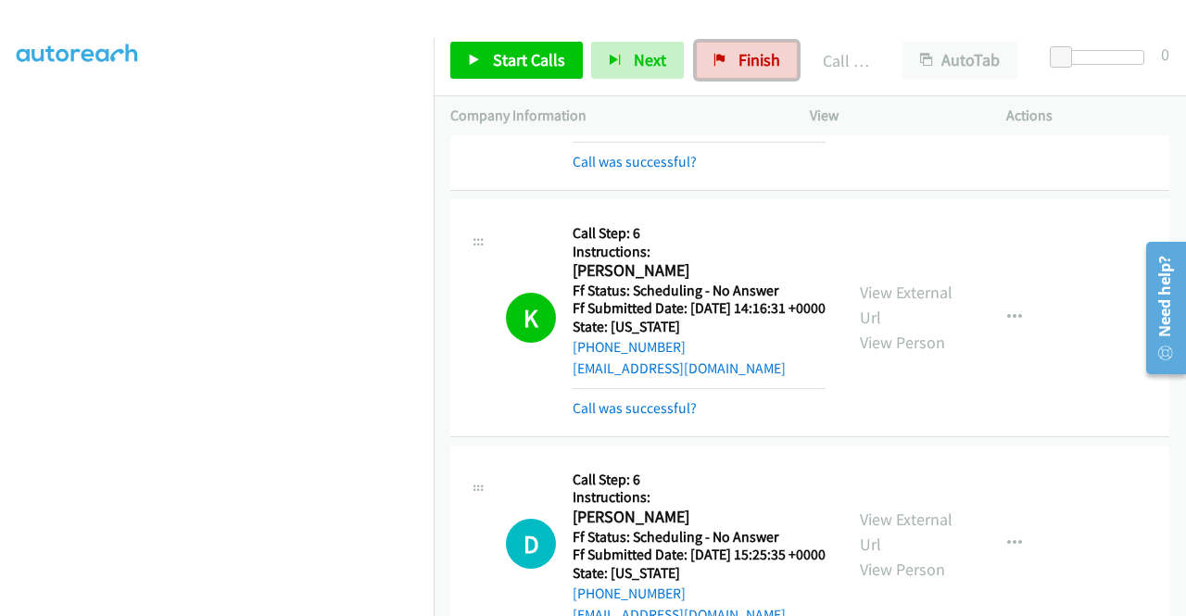
click at [746, 58] on span "Finish" at bounding box center [759, 59] width 42 height 21
